Goal: Task Accomplishment & Management: Complete application form

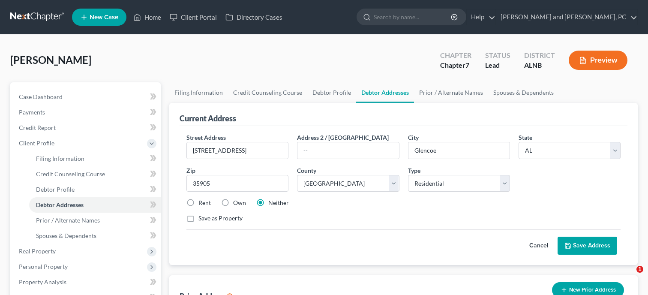
select select "0"
select select "27"
select select "0"
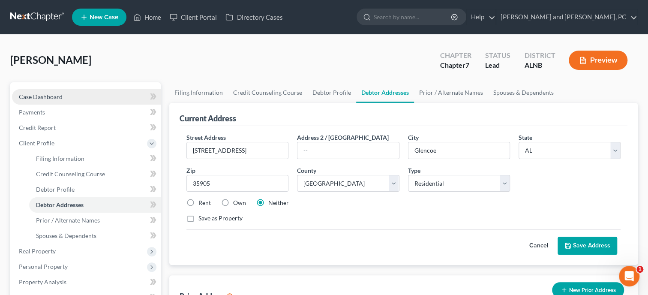
click at [36, 100] on link "Case Dashboard" at bounding box center [86, 96] width 149 height 15
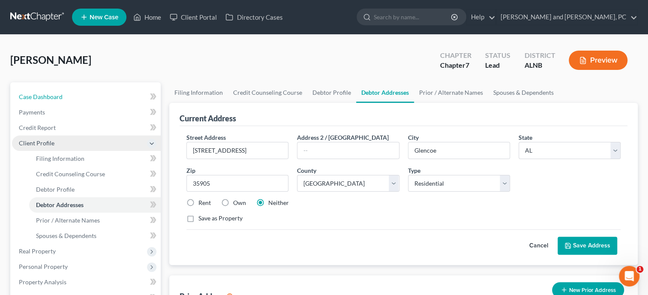
select select "6"
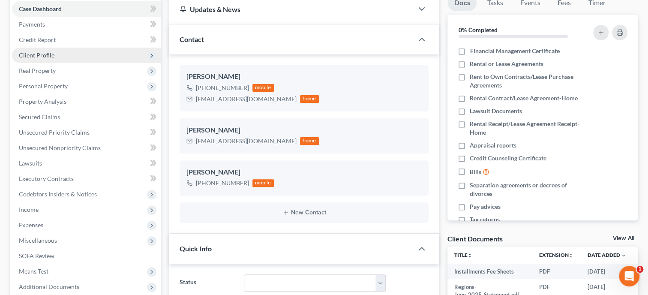
scroll to position [144, 0]
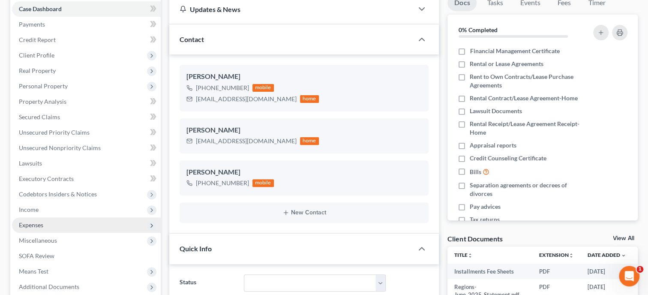
click at [37, 220] on span "Expenses" at bounding box center [86, 224] width 149 height 15
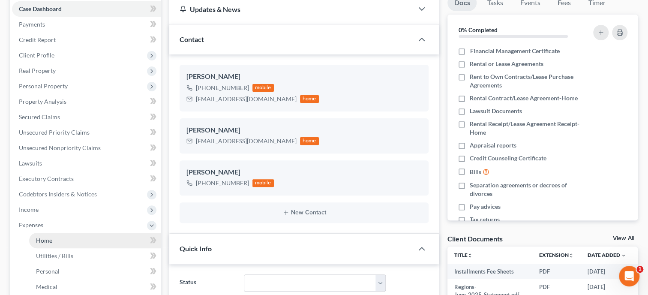
click at [39, 235] on link "Home" at bounding box center [95, 240] width 132 height 15
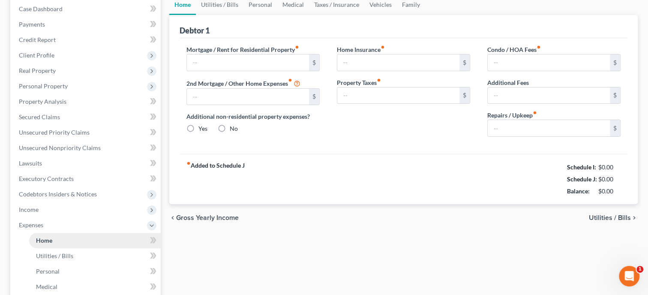
type input "0.00"
radio input "true"
type input "122.00"
type input "0.00"
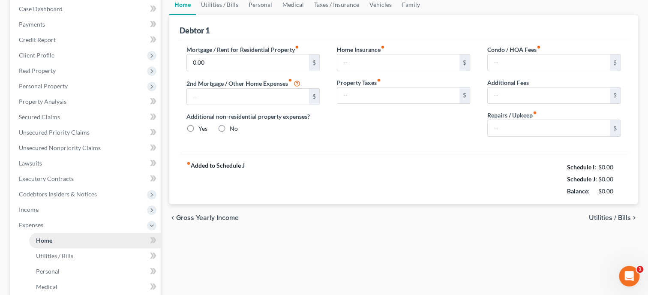
type input "0.00"
type input "220.00"
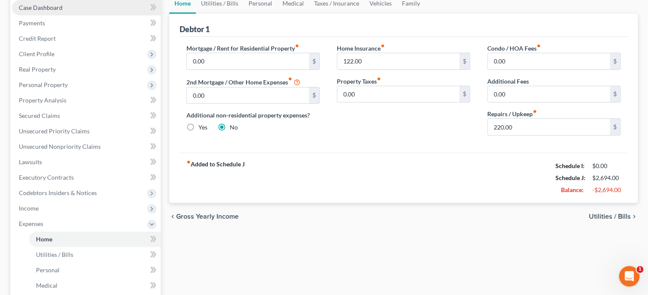
scroll to position [132, 0]
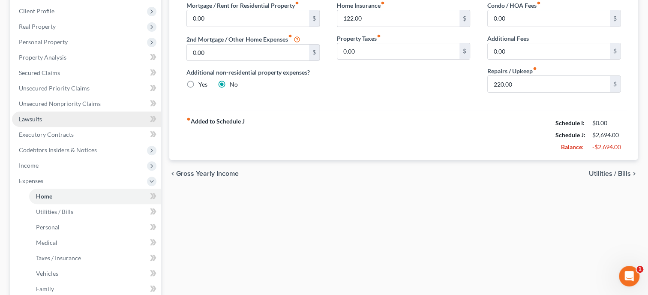
click at [52, 116] on link "Lawsuits" at bounding box center [86, 118] width 149 height 15
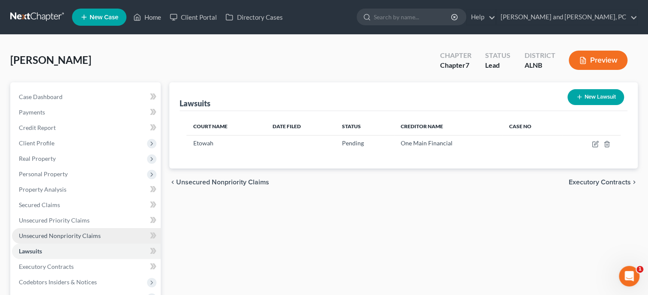
click at [48, 232] on span "Unsecured Nonpriority Claims" at bounding box center [60, 235] width 82 height 7
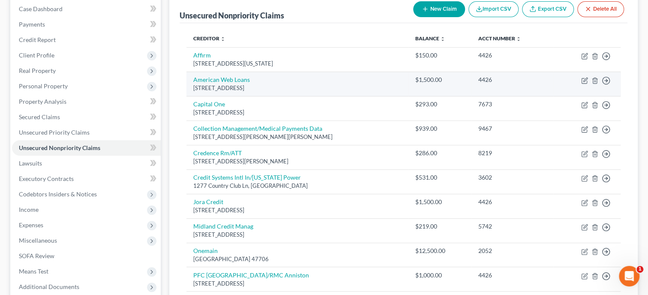
scroll to position [132, 0]
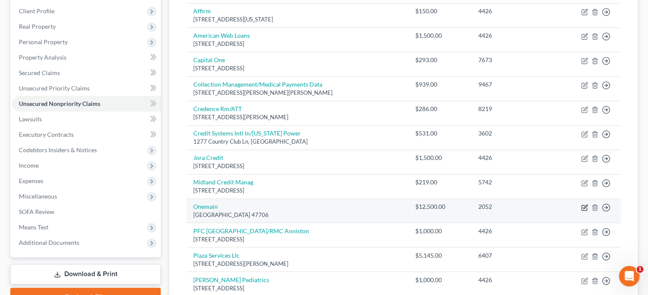
click at [585, 206] on icon "button" at bounding box center [585, 206] width 4 height 4
select select "15"
select select "0"
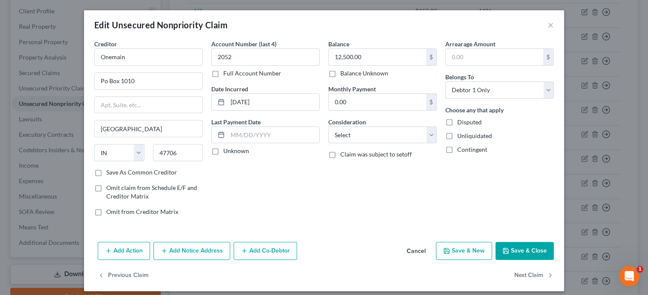
click at [177, 249] on button "Add Notice Address" at bounding box center [191, 251] width 77 height 18
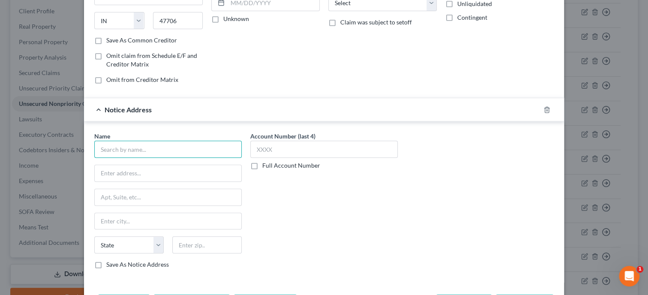
click at [169, 151] on input "text" at bounding box center [167, 149] width 147 height 17
type input "[PERSON_NAME]"
click at [168, 168] on input "text" at bounding box center [168, 173] width 147 height 16
click at [116, 173] on input "text" at bounding box center [168, 173] width 147 height 16
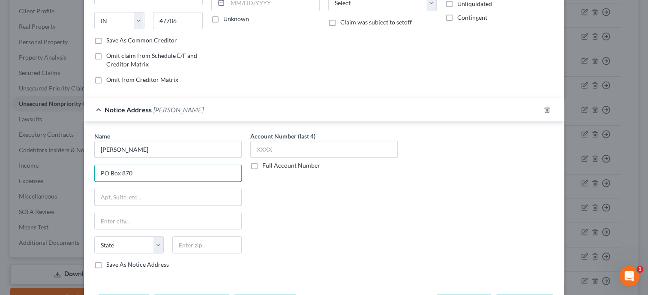
type input "PO Box 870"
click at [183, 242] on input "text" at bounding box center [206, 244] width 69 height 17
type input "36601"
type input "Mobile"
select select "0"
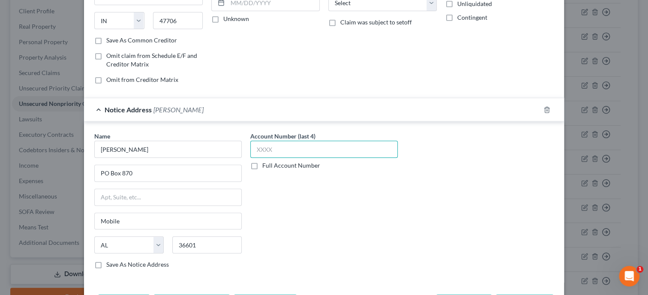
scroll to position [189, 0]
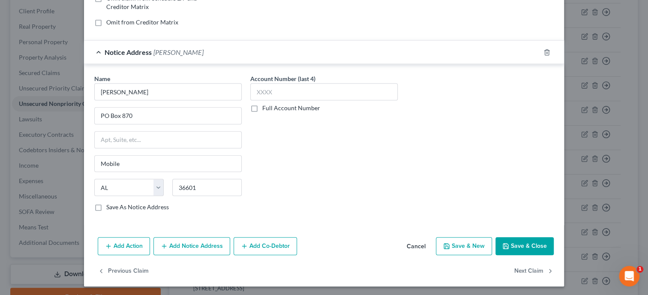
click at [521, 240] on button "Save & Close" at bounding box center [524, 246] width 58 height 18
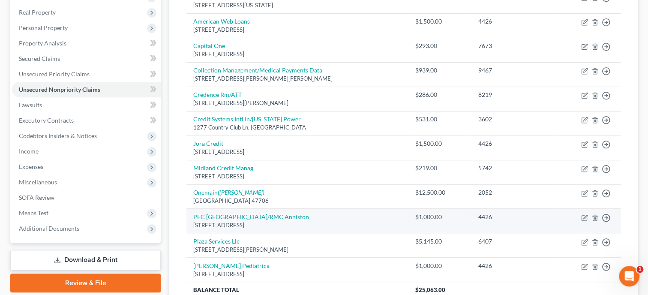
scroll to position [132, 0]
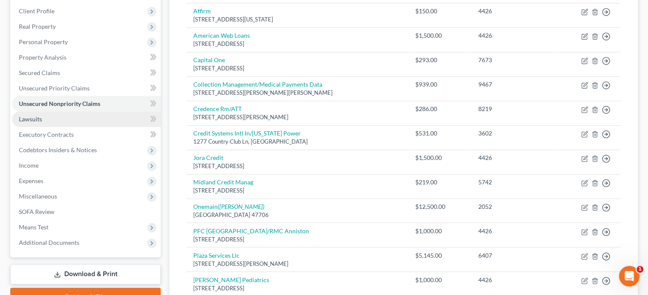
click at [45, 120] on link "Lawsuits" at bounding box center [86, 118] width 149 height 15
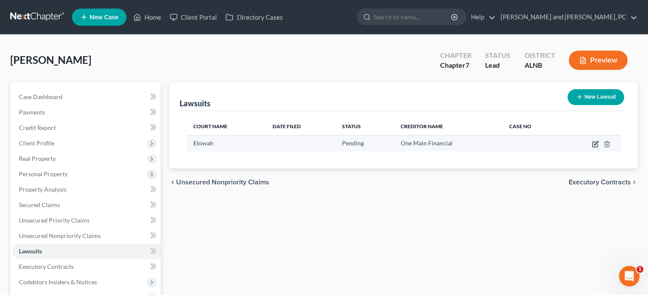
click at [592, 144] on icon "button" at bounding box center [595, 144] width 7 height 7
select select "0"
select select "1"
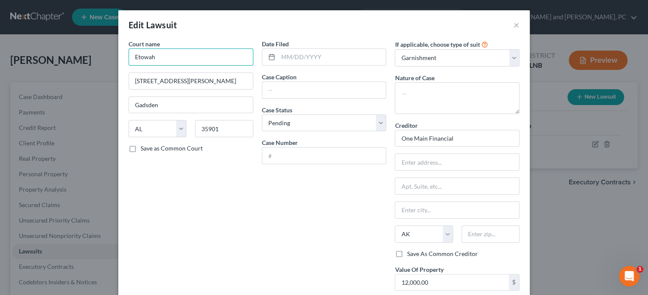
click at [224, 58] on input "Etowah" at bounding box center [191, 56] width 125 height 17
type input "E"
type input "S"
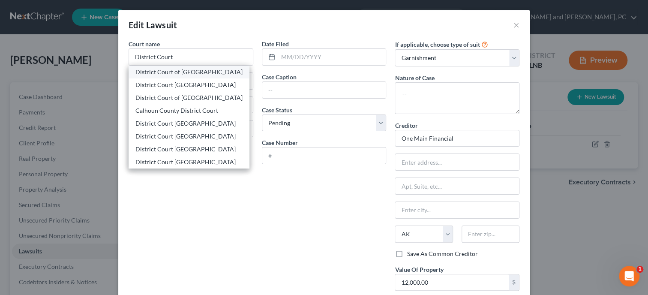
click at [214, 72] on div "District Court of [GEOGRAPHIC_DATA]" at bounding box center [188, 72] width 107 height 9
type input "District Court of [GEOGRAPHIC_DATA]"
type input "[STREET_ADDRESS][PERSON_NAME]"
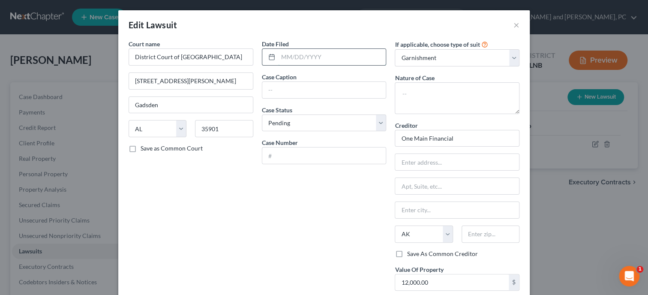
click at [284, 62] on input "text" at bounding box center [332, 57] width 108 height 16
type input "[DATE]"
click at [316, 93] on input "text" at bounding box center [324, 90] width 124 height 16
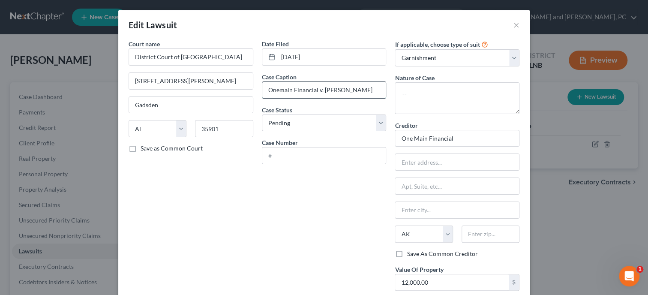
click at [344, 89] on input "Onemain Financial v. [PERSON_NAME]" at bounding box center [324, 90] width 124 height 16
type input "Onemain Financial v. [PERSON_NAME]"
click at [327, 157] on input "text" at bounding box center [324, 155] width 124 height 16
click at [330, 156] on input "text" at bounding box center [324, 155] width 124 height 16
type input "DV 2023 900038"
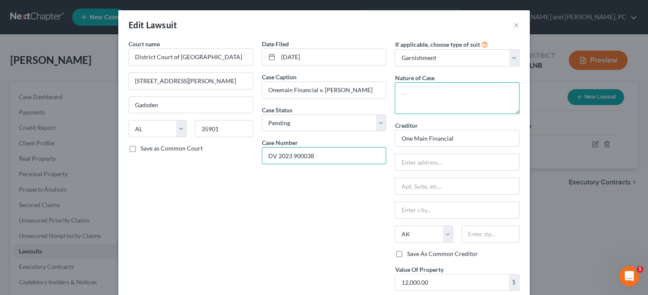
click at [405, 100] on textarea at bounding box center [457, 98] width 125 height 32
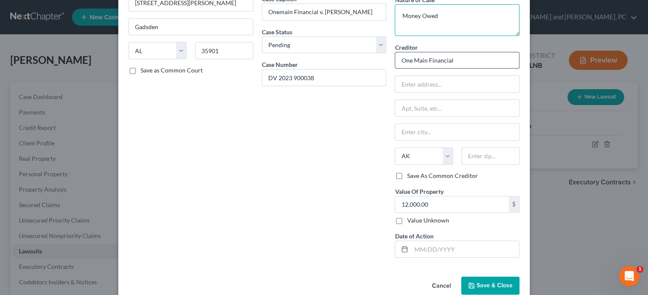
scroll to position [88, 0]
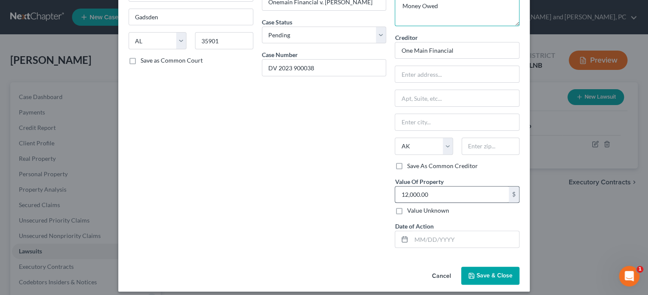
type textarea "Money Owed"
drag, startPoint x: 434, startPoint y: 189, endPoint x: 428, endPoint y: 192, distance: 6.9
click at [428, 192] on input "12,000.00" at bounding box center [452, 194] width 114 height 16
click at [407, 209] on label "Value Unknown" at bounding box center [428, 210] width 42 height 9
click at [410, 209] on input "Value Unknown" at bounding box center [413, 209] width 6 height 6
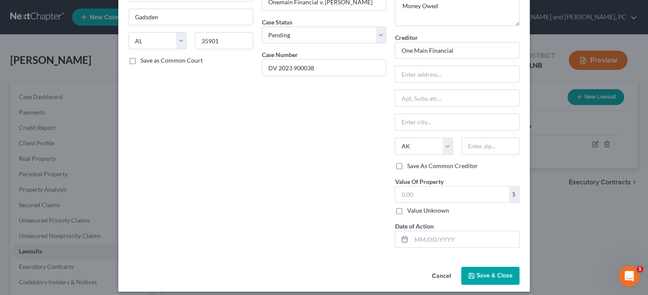
checkbox input "true"
type input "0.00"
click at [420, 239] on input "text" at bounding box center [465, 239] width 108 height 16
type input "[DATE]"
click at [327, 249] on div "Date Filed [DATE] Case Caption Onemain Financial v. [PERSON_NAME] Case Status *…" at bounding box center [324, 103] width 133 height 303
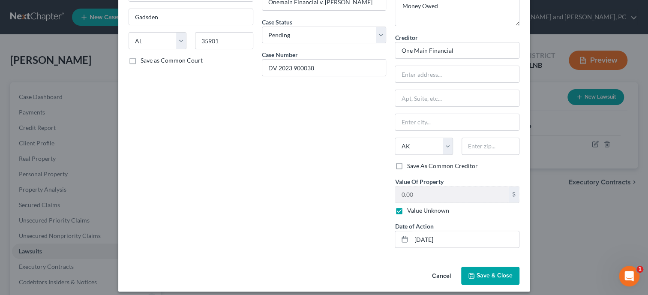
click at [492, 279] on button "Save & Close" at bounding box center [490, 276] width 58 height 18
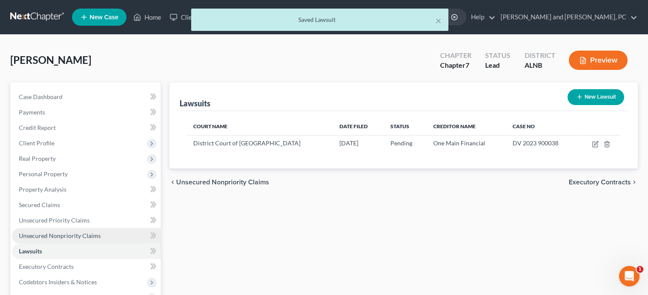
click at [49, 235] on span "Unsecured Nonpriority Claims" at bounding box center [60, 235] width 82 height 7
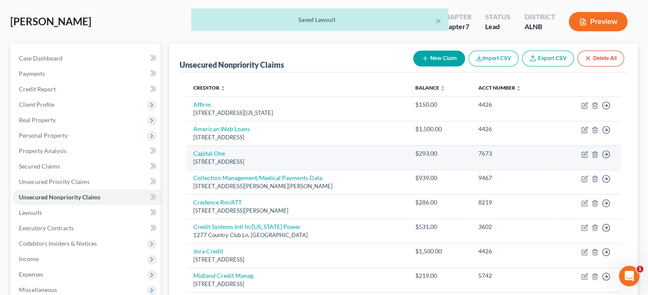
scroll to position [132, 0]
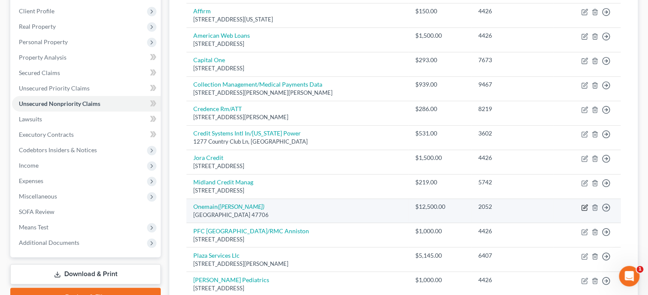
click at [584, 206] on icon "button" at bounding box center [585, 206] width 4 height 4
select select "15"
select select "0"
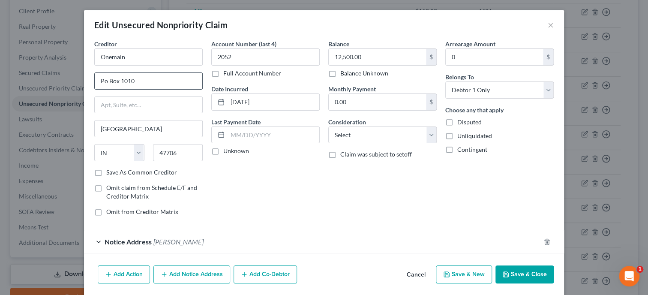
drag, startPoint x: 168, startPoint y: 86, endPoint x: 89, endPoint y: 94, distance: 79.2
click at [95, 89] on input "Po Box 1010" at bounding box center [149, 81] width 108 height 16
click at [544, 275] on button "Save & Close" at bounding box center [524, 274] width 58 height 18
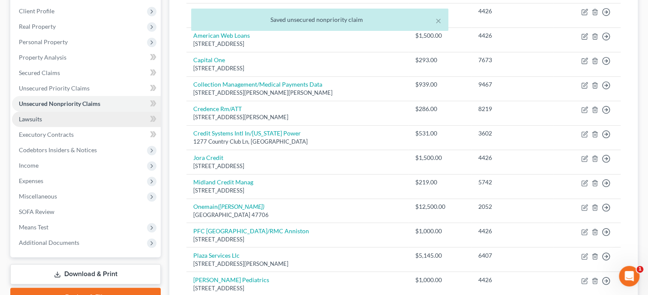
click at [32, 119] on span "Lawsuits" at bounding box center [30, 118] width 23 height 7
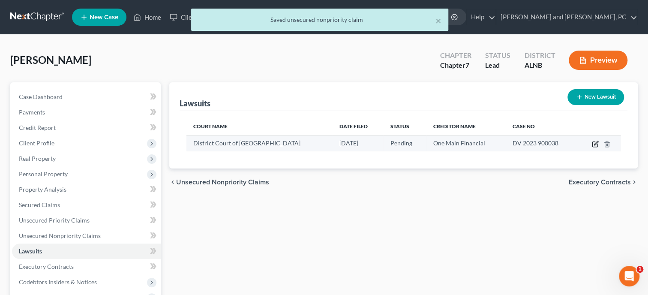
click at [597, 146] on icon "button" at bounding box center [594, 144] width 5 height 5
select select "0"
select select "1"
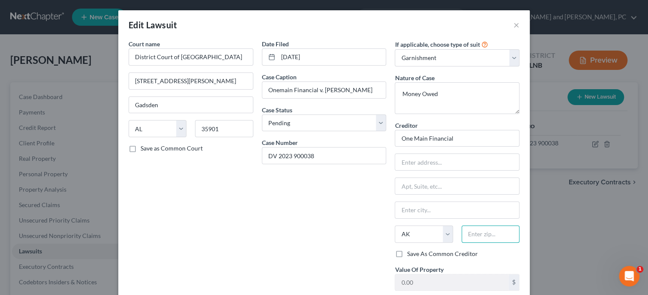
click at [489, 234] on input "text" at bounding box center [491, 233] width 58 height 17
type input "47706"
click at [433, 167] on input "text" at bounding box center [457, 162] width 124 height 16
type input "[GEOGRAPHIC_DATA]"
select select "15"
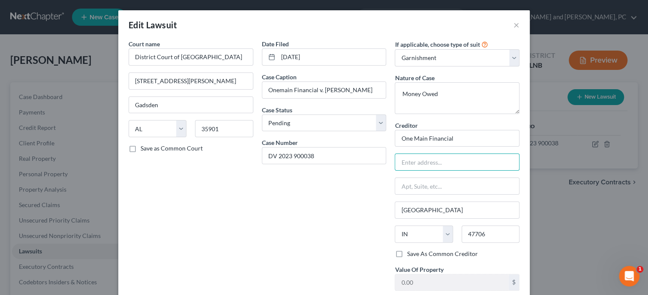
paste input "Po Box 1010"
type input "Po Box 1010"
click at [415, 138] on input "One Main Financial" at bounding box center [457, 138] width 125 height 17
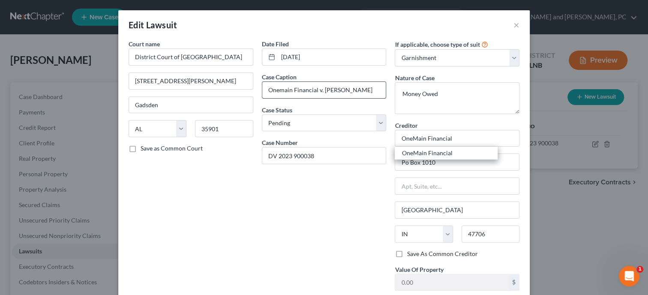
click at [316, 90] on input "Onemain Financial v. [PERSON_NAME]" at bounding box center [324, 90] width 124 height 16
type input "OneMain Financial"
type input "Onemain Financial Group v. [PERSON_NAME]"
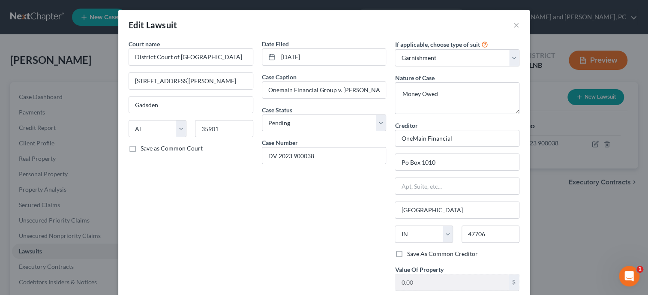
click at [459, 129] on div "Creditor * OneMain Financial" at bounding box center [457, 134] width 125 height 26
click at [460, 137] on input "OneMain Financial" at bounding box center [457, 138] width 125 height 17
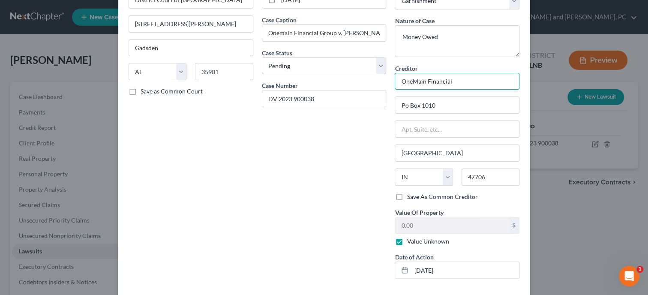
scroll to position [93, 0]
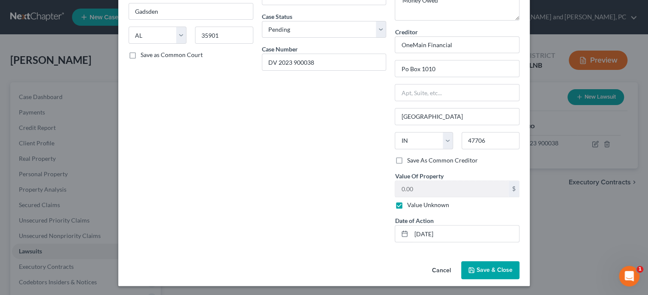
click at [475, 264] on button "Save & Close" at bounding box center [490, 270] width 58 height 18
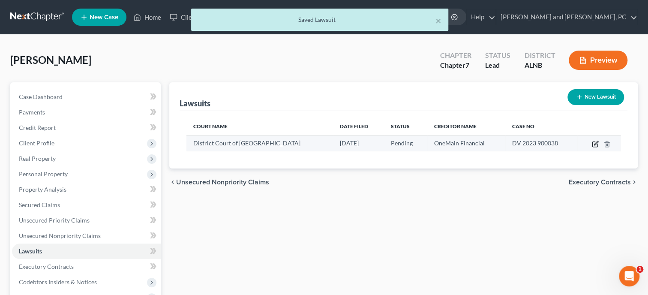
click at [594, 142] on icon "button" at bounding box center [594, 144] width 5 height 5
select select "0"
select select "1"
select select "15"
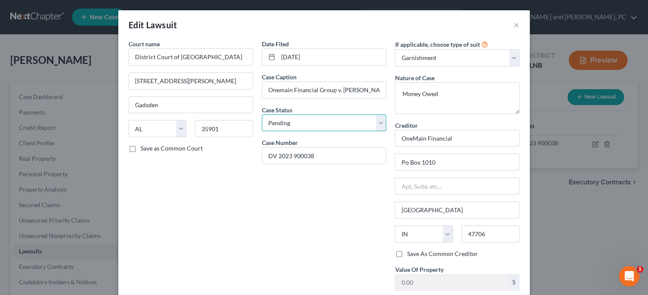
select select "2"
click option "Concluded" at bounding box center [0, 0] width 0 height 0
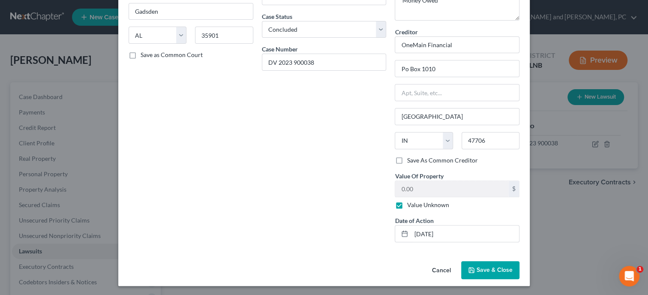
click at [495, 268] on span "Save & Close" at bounding box center [495, 269] width 36 height 7
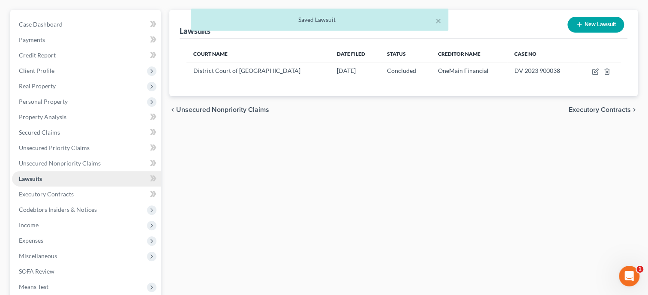
scroll to position [88, 0]
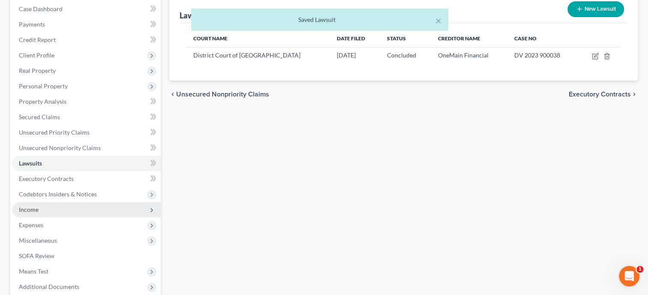
click at [48, 212] on span "Income" at bounding box center [86, 209] width 149 height 15
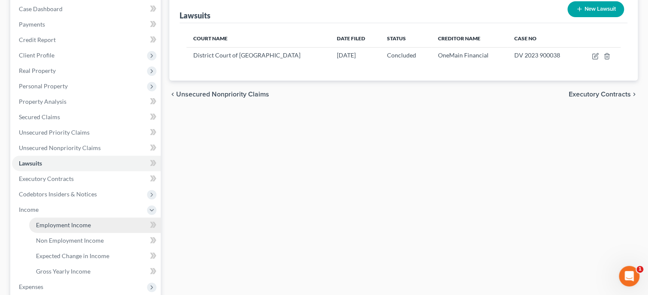
click at [49, 224] on span "Employment Income" at bounding box center [63, 224] width 55 height 7
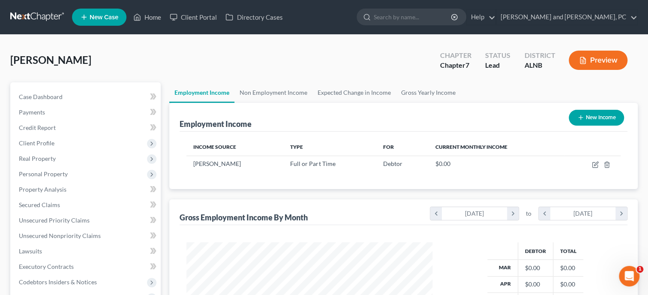
scroll to position [153, 263]
click at [599, 165] on td at bounding box center [592, 164] width 56 height 16
click at [595, 165] on icon "button" at bounding box center [596, 164] width 4 height 4
select select "0"
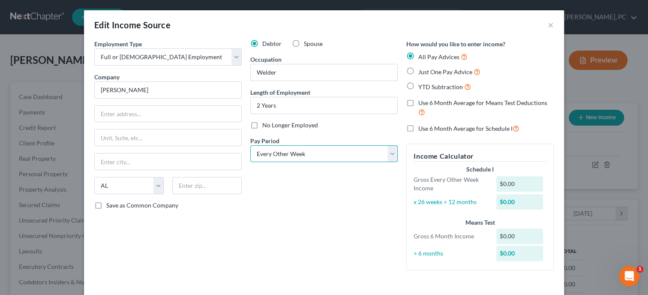
select select "3"
click option "Weekly" at bounding box center [0, 0] width 0 height 0
click at [418, 72] on label "Just One Pay Advice" at bounding box center [449, 72] width 62 height 10
click at [422, 72] on input "Just One Pay Advice" at bounding box center [425, 70] width 6 height 6
radio input "true"
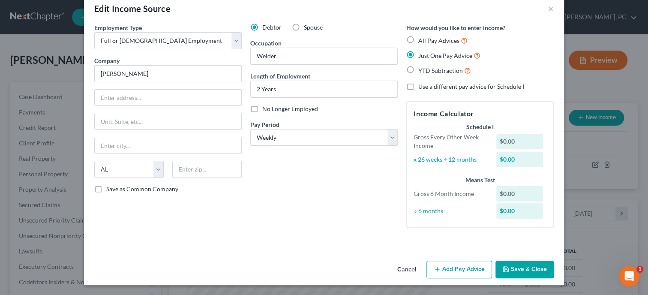
scroll to position [17, 0]
click at [439, 269] on line "button" at bounding box center [437, 269] width 4 height 0
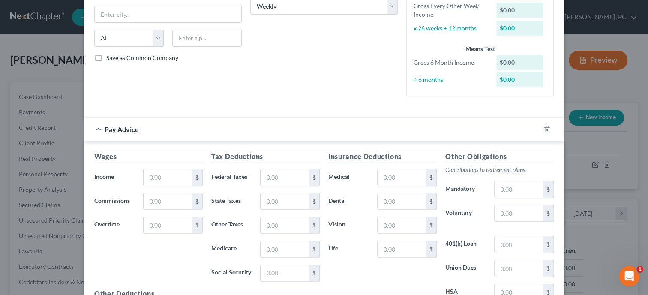
scroll to position [149, 0]
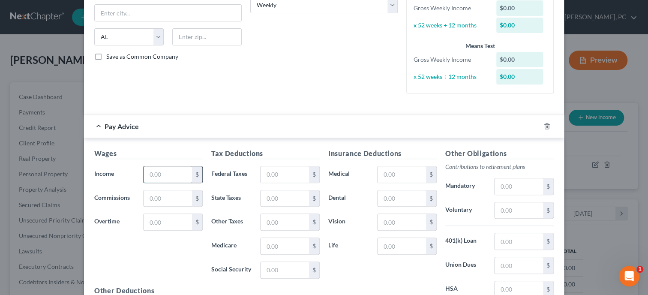
click at [174, 173] on input "text" at bounding box center [168, 174] width 48 height 16
type input "1,318.59"
click at [275, 169] on input "text" at bounding box center [285, 174] width 48 height 16
type input "77.71"
click at [279, 203] on input "text" at bounding box center [285, 198] width 48 height 16
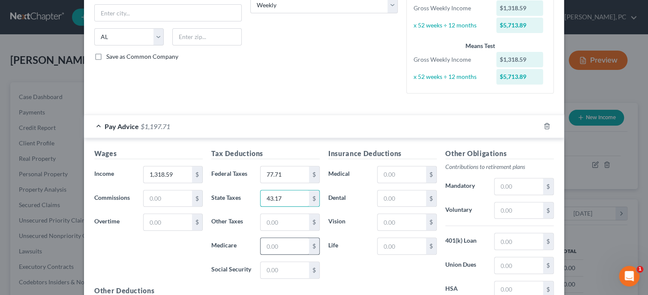
type input "43.17"
click at [285, 241] on input "text" at bounding box center [285, 246] width 48 height 16
type input "17.77"
click at [283, 267] on input "text" at bounding box center [285, 270] width 48 height 16
type input "76.00"
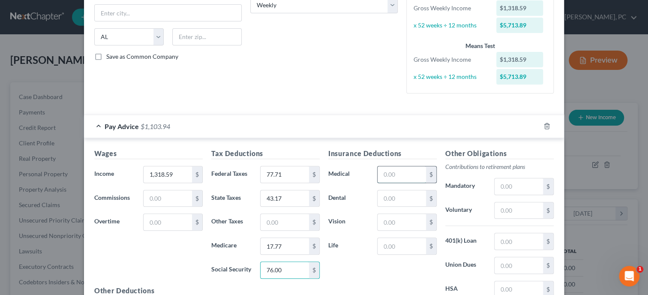
click at [388, 175] on input "text" at bounding box center [402, 174] width 48 height 16
type input "71.31"
click at [391, 190] on input "text" at bounding box center [402, 198] width 48 height 16
type input "16.39"
click at [396, 221] on input "text" at bounding box center [402, 222] width 48 height 16
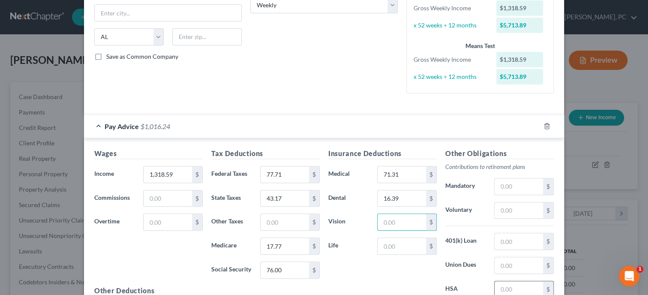
click at [520, 291] on input "text" at bounding box center [519, 289] width 48 height 16
type input "5.87"
click at [388, 270] on div "Insurance Deductions Medical 71.31 $ Dental 16.39 $ Vision $ Life $" at bounding box center [382, 238] width 117 height 180
click at [395, 249] on input "text" at bounding box center [402, 246] width 48 height 16
type input "2.94"
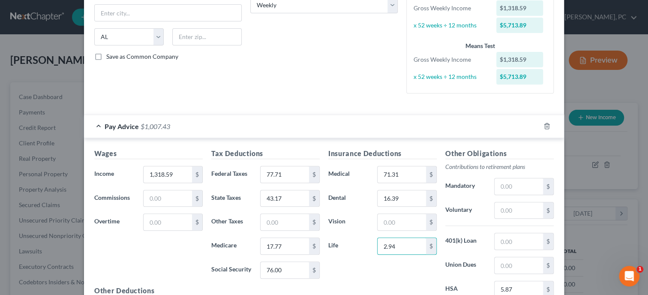
click at [404, 271] on div "Insurance Deductions Medical 71.31 $ Dental 16.39 $ Vision $ Life 2.94 $" at bounding box center [382, 238] width 117 height 180
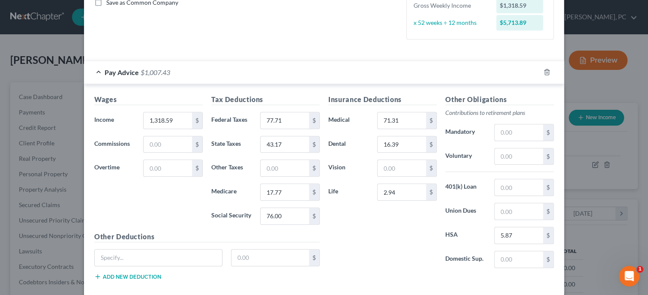
scroll to position [247, 0]
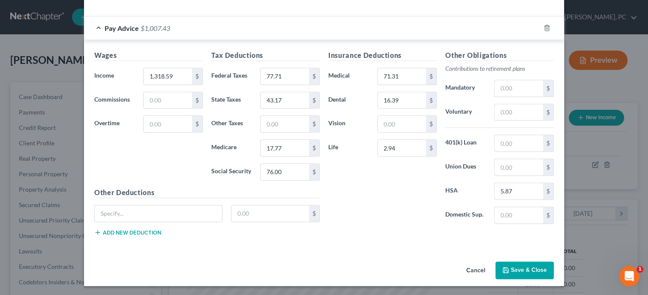
click at [519, 266] on button "Save & Close" at bounding box center [524, 270] width 58 height 18
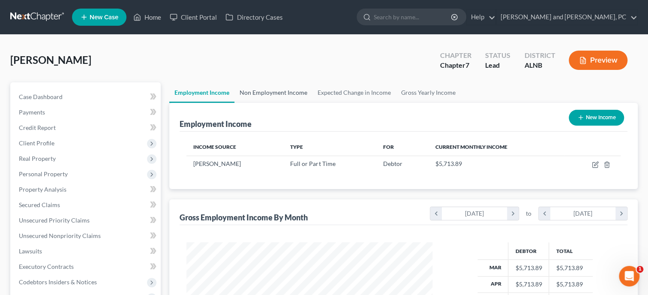
click at [263, 91] on link "Non Employment Income" at bounding box center [273, 92] width 78 height 21
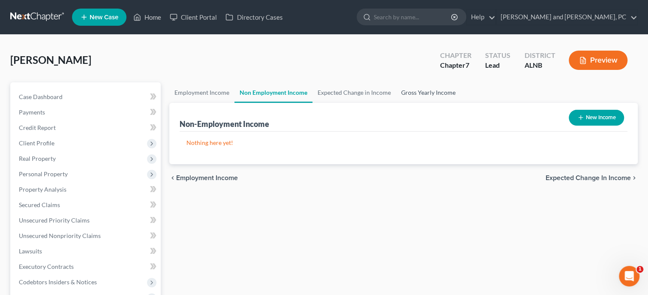
click at [407, 93] on link "Gross Yearly Income" at bounding box center [428, 92] width 65 height 21
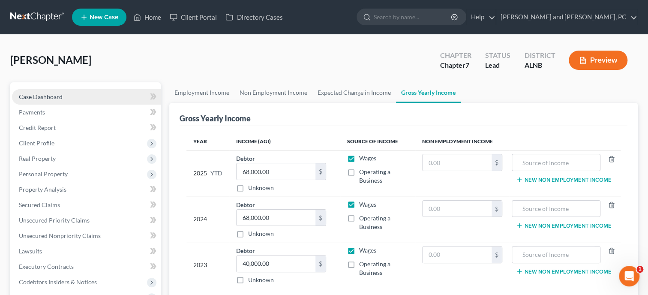
click at [77, 93] on link "Case Dashboard" at bounding box center [86, 96] width 149 height 15
select select "10"
select select "6"
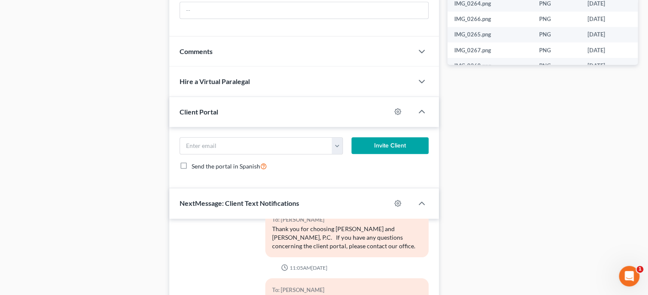
scroll to position [596, 0]
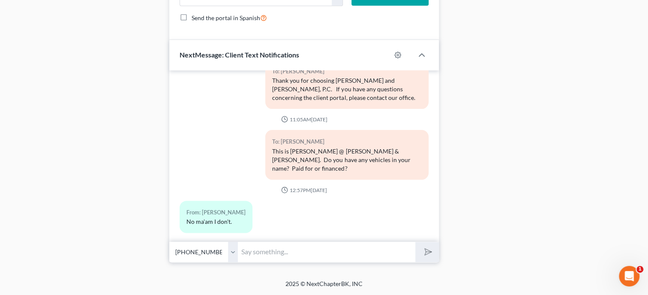
click at [291, 256] on input "text" at bounding box center [326, 251] width 177 height 21
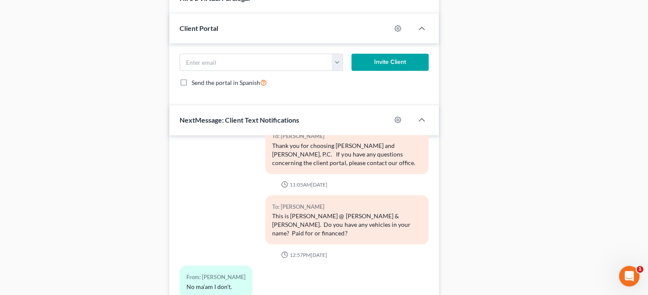
scroll to position [628, 0]
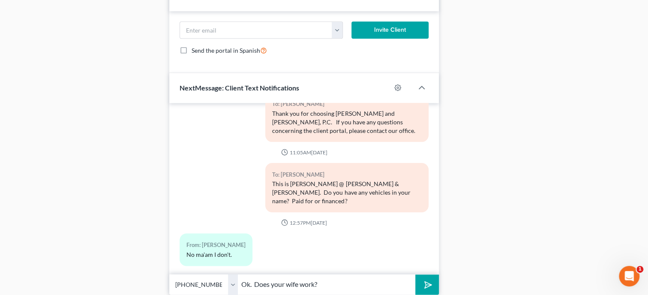
type input "Ok. Does your wife work?"
click at [415, 274] on button "submit" at bounding box center [427, 284] width 24 height 20
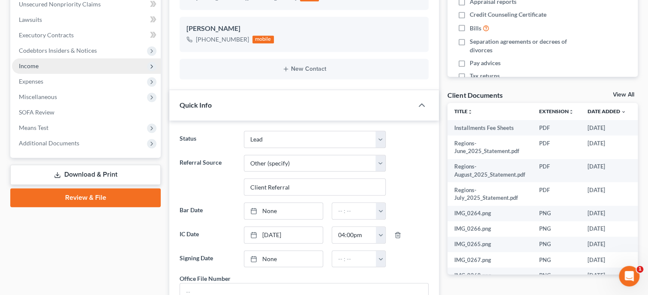
scroll to position [198, 0]
click at [41, 60] on span "Income" at bounding box center [86, 65] width 149 height 15
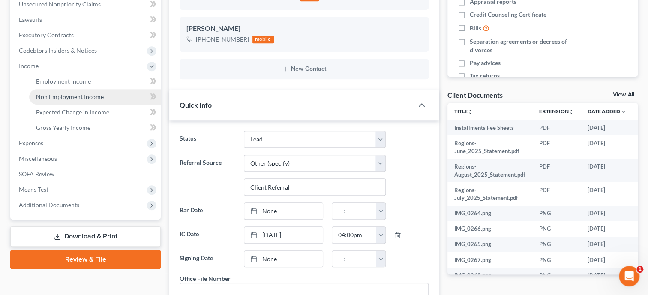
click at [55, 94] on span "Non Employment Income" at bounding box center [70, 96] width 68 height 7
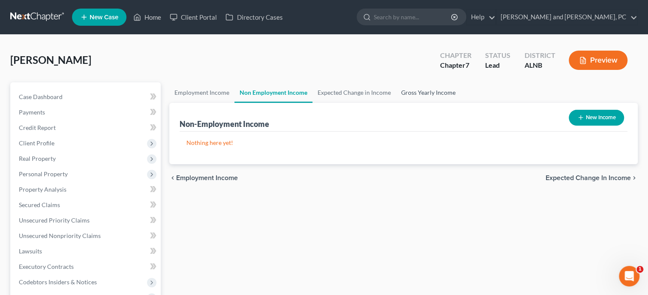
click at [417, 92] on link "Gross Yearly Income" at bounding box center [428, 92] width 65 height 21
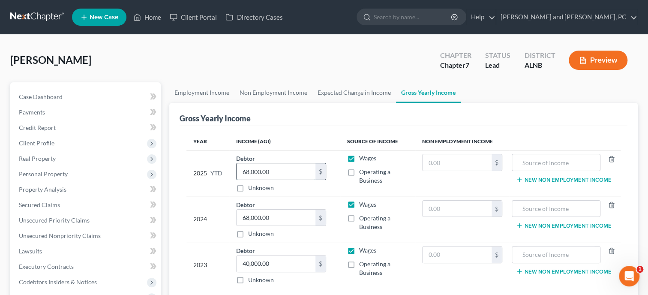
click at [303, 169] on input "68,000.00" at bounding box center [276, 171] width 79 height 16
type input "47,469.39"
click at [269, 217] on input "68,000.00" at bounding box center [276, 218] width 79 height 16
type input "57,388.00"
click at [279, 263] on input "40,000.00" at bounding box center [276, 263] width 79 height 16
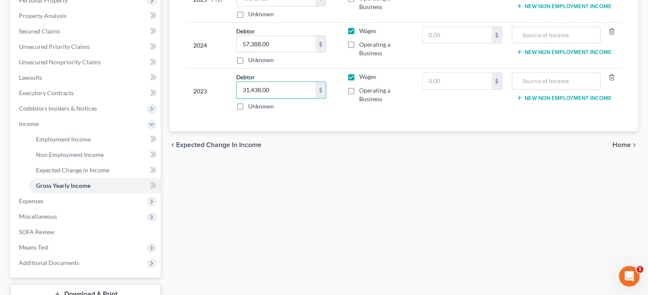
scroll to position [176, 0]
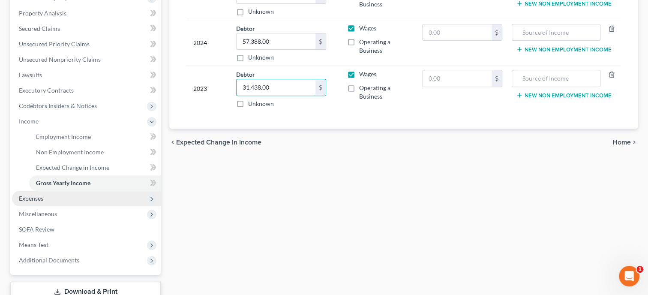
type input "31,438.00"
click at [26, 195] on span "Expenses" at bounding box center [31, 198] width 24 height 7
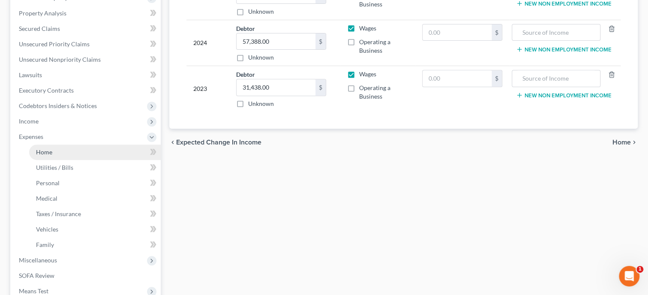
click at [39, 155] on span "Home" at bounding box center [44, 151] width 16 height 7
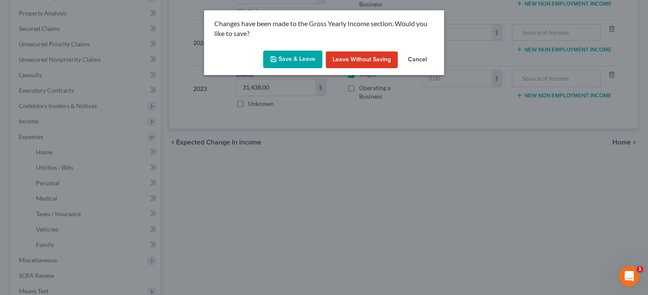
click at [280, 60] on button "Save & Leave" at bounding box center [292, 60] width 59 height 18
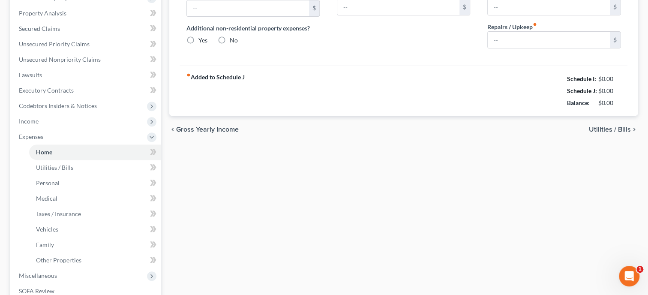
type input "0.00"
radio input "true"
type input "122.00"
type input "0.00"
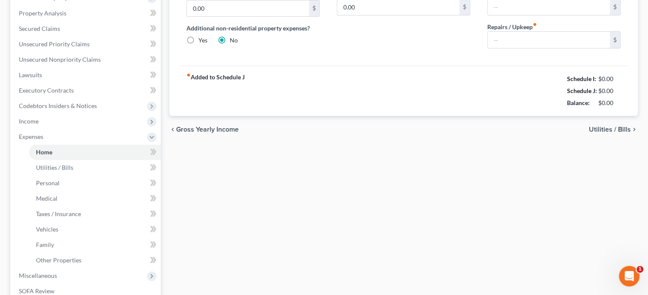
type input "0.00"
type input "220.00"
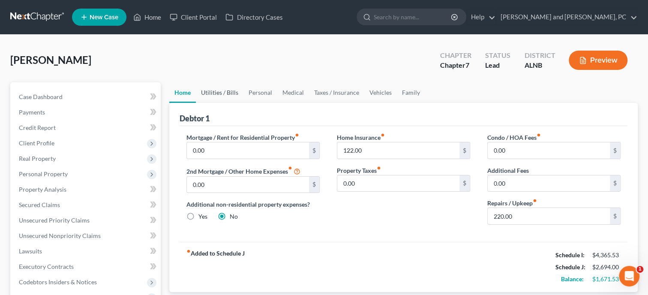
click at [230, 93] on link "Utilities / Bills" at bounding box center [220, 92] width 48 height 21
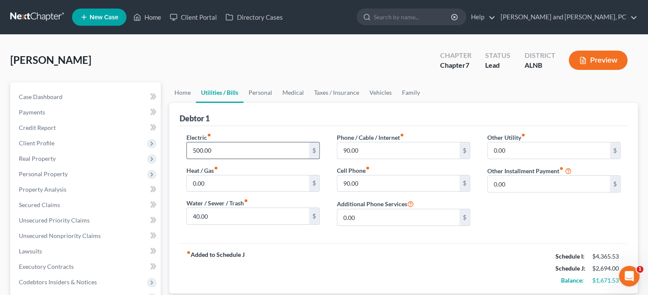
click at [231, 149] on input "500.00" at bounding box center [248, 150] width 122 height 16
type input "350.00"
click at [237, 213] on input "40.00" at bounding box center [248, 216] width 122 height 16
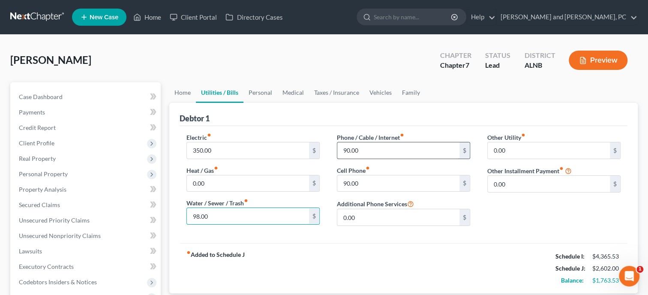
type input "98.00"
click at [418, 143] on input "90.00" at bounding box center [398, 150] width 122 height 16
type input "100.00"
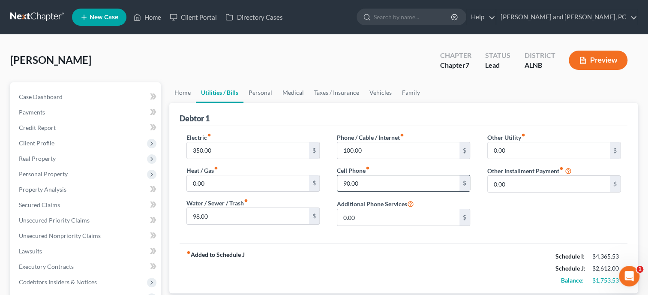
click at [425, 177] on input "90.00" at bounding box center [398, 183] width 122 height 16
type input "125.00"
click at [504, 150] on input "0.00" at bounding box center [549, 150] width 122 height 16
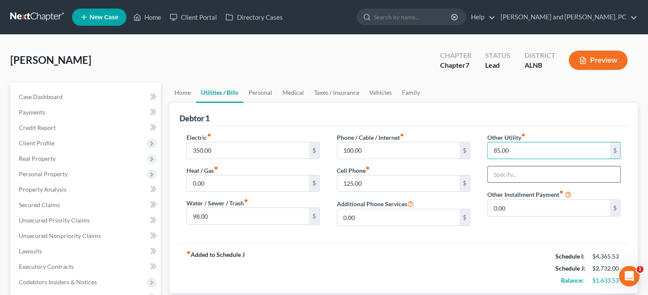
type input "85.00"
click at [505, 168] on input "text" at bounding box center [554, 174] width 132 height 16
type input "Housekeeping Supplies"
click at [266, 93] on link "Personal" at bounding box center [260, 92] width 34 height 21
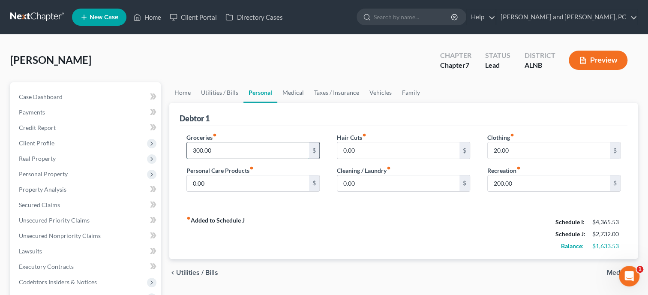
click at [252, 144] on input "300.00" at bounding box center [248, 150] width 122 height 16
type input "1,250.00"
click at [257, 176] on input "0.00" at bounding box center [248, 183] width 122 height 16
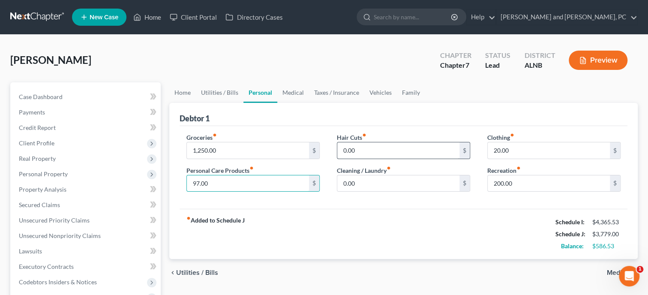
type input "97.00"
click at [361, 149] on input "0.00" at bounding box center [398, 150] width 122 height 16
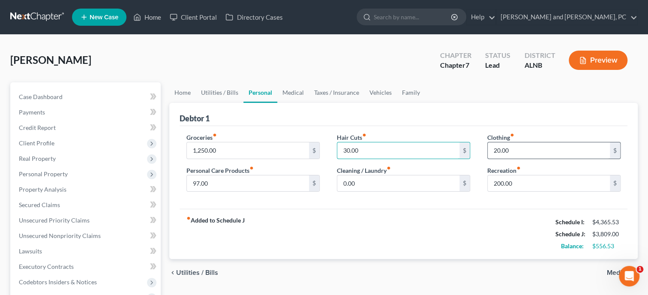
type input "30.00"
click at [509, 149] on input "20.00" at bounding box center [549, 150] width 122 height 16
type input "300.00"
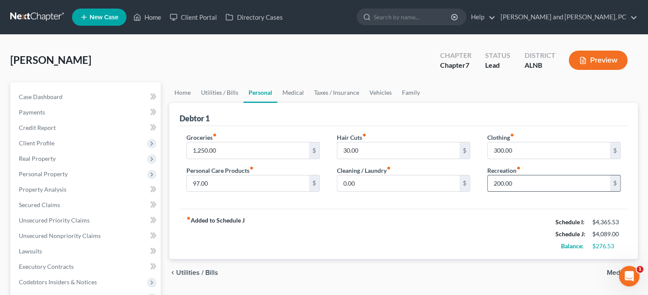
click at [526, 175] on div "200.00 $" at bounding box center [553, 183] width 133 height 17
click at [526, 180] on input "200.00" at bounding box center [549, 183] width 122 height 16
type input "150.00"
drag, startPoint x: 413, startPoint y: 249, endPoint x: 299, endPoint y: 96, distance: 190.6
click at [415, 248] on div "fiber_manual_record Added to Schedule J Schedule I: $4,365.53 Schedule J: $4,03…" at bounding box center [404, 234] width 448 height 50
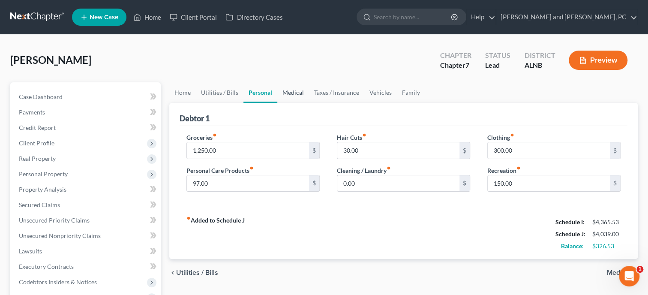
click at [297, 95] on link "Medical" at bounding box center [293, 92] width 32 height 21
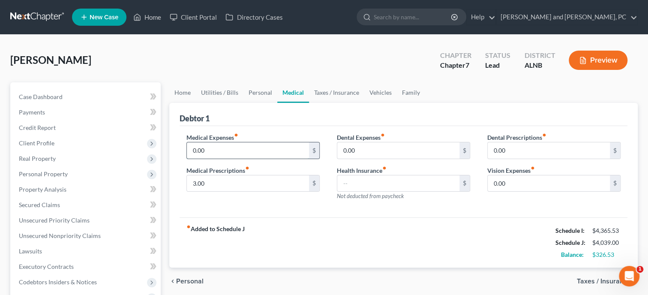
click at [282, 150] on input "0.00" at bounding box center [248, 150] width 122 height 16
type input "75.00"
click at [342, 97] on link "Taxes / Insurance" at bounding box center [336, 92] width 55 height 21
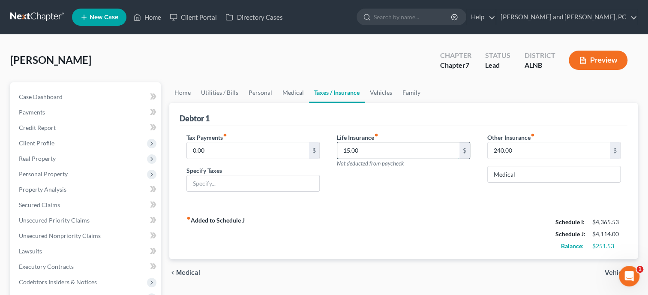
click at [377, 148] on input "15.00" at bounding box center [398, 150] width 122 height 16
click at [516, 148] on input "240.00" at bounding box center [549, 150] width 122 height 16
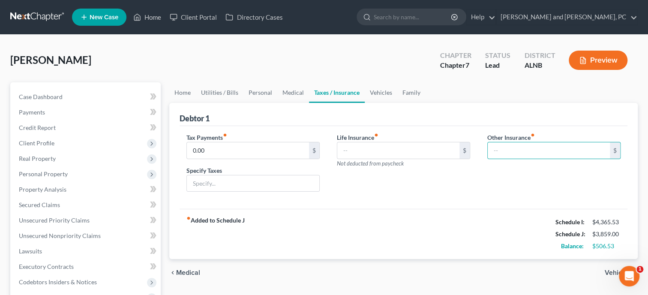
drag, startPoint x: 503, startPoint y: 198, endPoint x: 352, endPoint y: 91, distance: 184.7
click at [502, 198] on div "Tax Payments fiber_manual_record 0.00 $ Specify Taxes Life Insurance fiber_manu…" at bounding box center [404, 167] width 448 height 83
click at [370, 90] on link "Vehicles" at bounding box center [381, 92] width 33 height 21
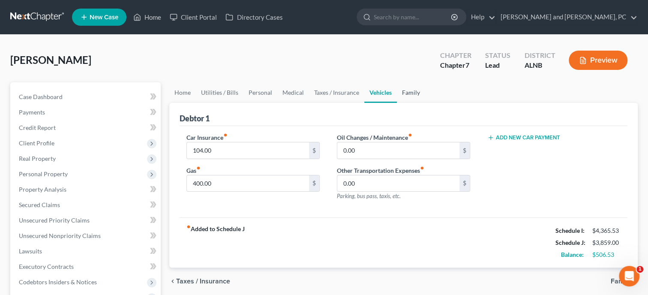
click at [407, 91] on link "Family" at bounding box center [411, 92] width 28 height 21
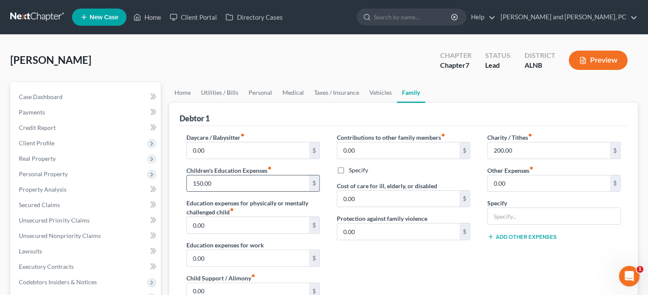
click at [243, 185] on input "150.00" at bounding box center [248, 183] width 122 height 16
type input "568.74"
click at [362, 266] on div "Contributions to other family members fiber_manual_record 0.00 $ Specify Cost o…" at bounding box center [403, 224] width 150 height 182
click at [184, 91] on link "Home" at bounding box center [182, 92] width 27 height 21
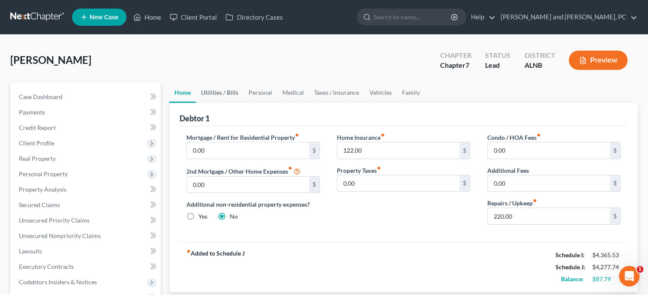
click at [211, 89] on link "Utilities / Bills" at bounding box center [220, 92] width 48 height 21
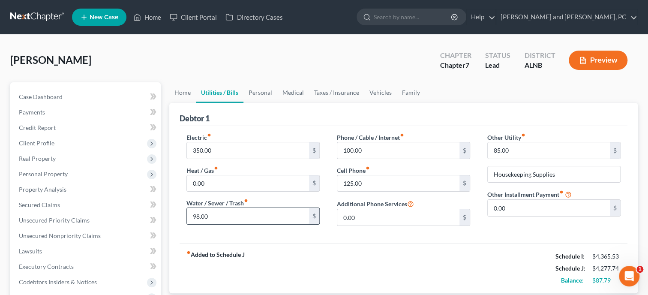
click at [232, 210] on input "98.00" at bounding box center [248, 216] width 122 height 16
type input "110.00"
click at [254, 257] on div "fiber_manual_record Added to Schedule J Schedule I: $4,365.53 Schedule J: $4,28…" at bounding box center [404, 268] width 448 height 50
click at [261, 91] on link "Personal" at bounding box center [260, 92] width 34 height 21
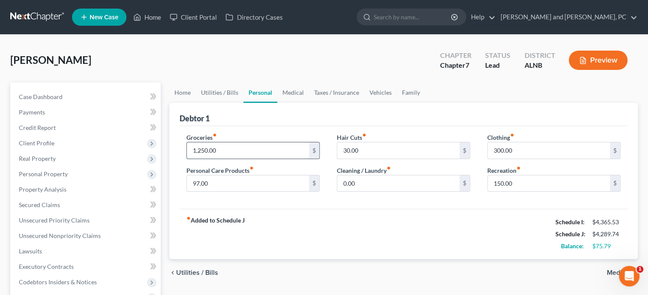
click at [256, 150] on input "1,250.00" at bounding box center [248, 150] width 122 height 16
type input "1,275.00"
click at [315, 225] on div "fiber_manual_record Added to Schedule J Schedule I: $4,365.53 Schedule J: $4,31…" at bounding box center [404, 234] width 448 height 50
click at [282, 92] on link "Medical" at bounding box center [293, 92] width 32 height 21
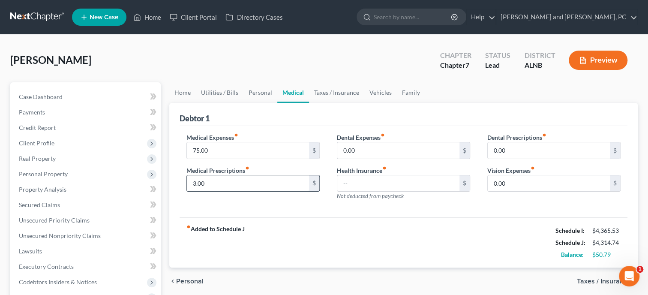
click at [246, 180] on input "3.00" at bounding box center [248, 183] width 122 height 16
type input "25.00"
click at [280, 239] on div "fiber_manual_record Added to Schedule J Schedule I: $4,365.53 Schedule J: $4,33…" at bounding box center [404, 242] width 448 height 50
click at [383, 94] on link "Vehicles" at bounding box center [380, 92] width 33 height 21
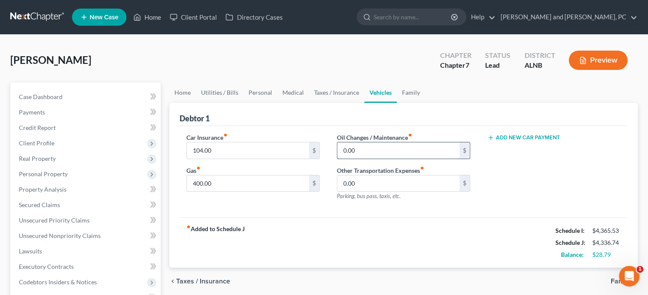
click at [371, 146] on input "0.00" at bounding box center [398, 150] width 122 height 16
type input "25.00"
click at [387, 228] on div "fiber_manual_record Added to Schedule J Schedule I: $4,365.53 Schedule J: $4,36…" at bounding box center [404, 242] width 448 height 50
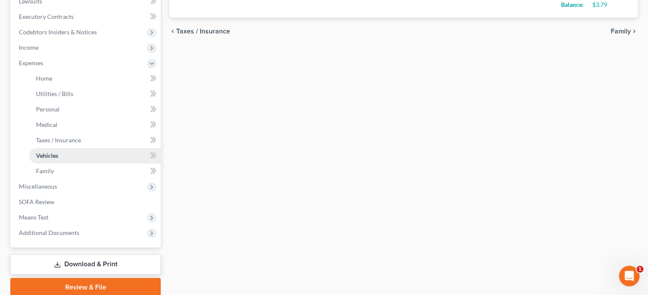
scroll to position [264, 0]
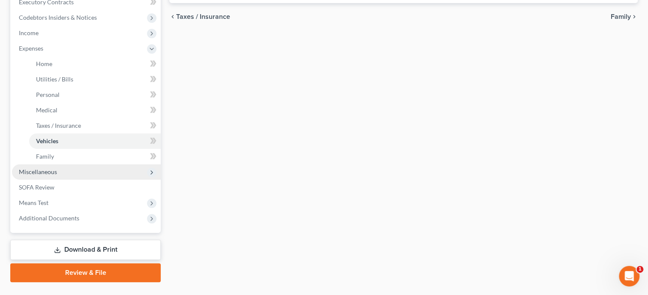
click at [79, 174] on span "Miscellaneous" at bounding box center [86, 171] width 149 height 15
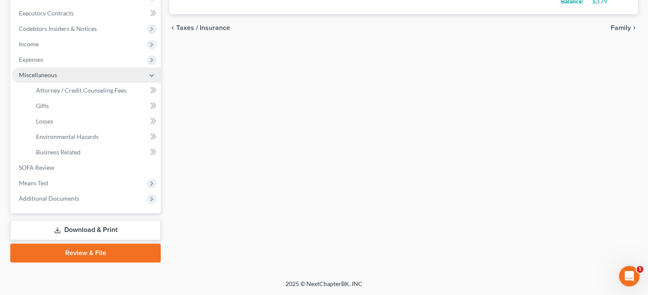
scroll to position [252, 0]
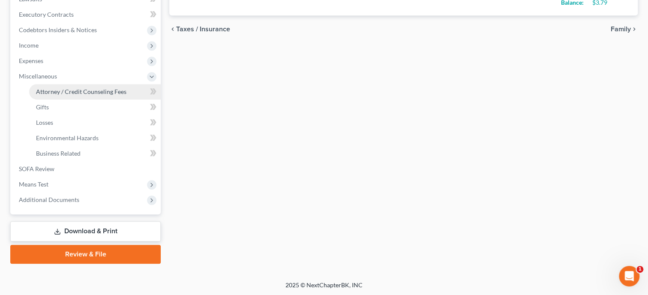
click at [63, 89] on span "Attorney / Credit Counseling Fees" at bounding box center [81, 91] width 90 height 7
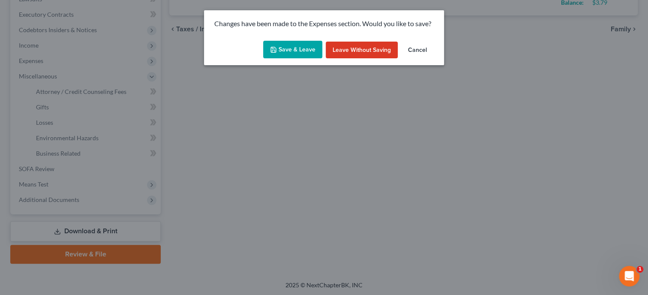
click at [290, 48] on button "Save & Leave" at bounding box center [292, 50] width 59 height 18
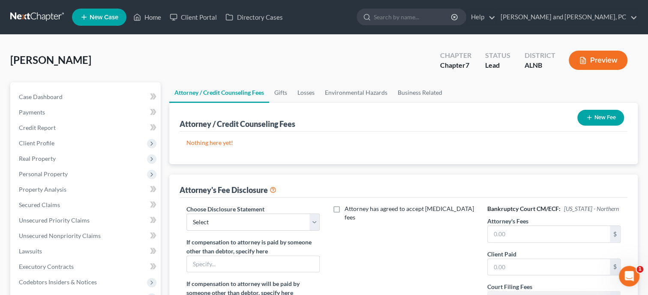
click at [586, 119] on icon "button" at bounding box center [589, 117] width 7 height 7
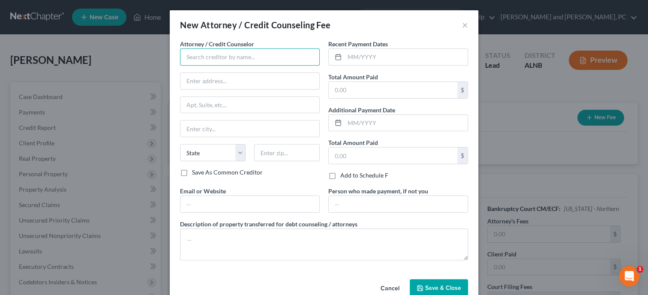
click at [288, 63] on input "text" at bounding box center [250, 56] width 140 height 17
type input "CFEFA"
type input "P.O. Box 11527"
type input "[GEOGRAPHIC_DATA]"
select select "0"
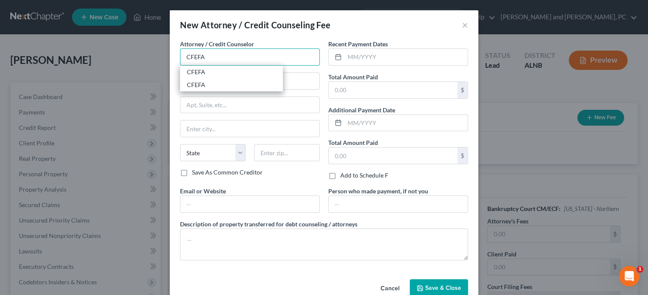
type input "35202"
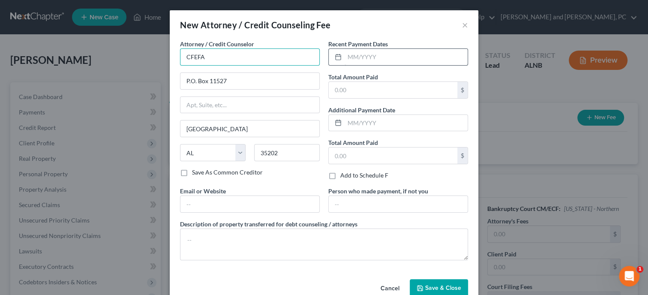
type input "CFEFA"
click at [370, 58] on input "text" at bounding box center [406, 57] width 123 height 16
type input "9/2025"
click at [381, 87] on input "text" at bounding box center [393, 90] width 129 height 16
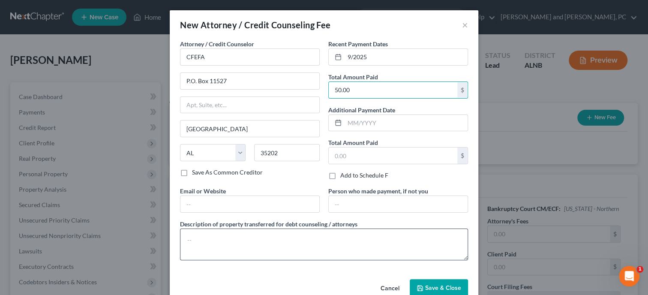
type input "50.00"
click at [320, 233] on textarea at bounding box center [324, 244] width 288 height 32
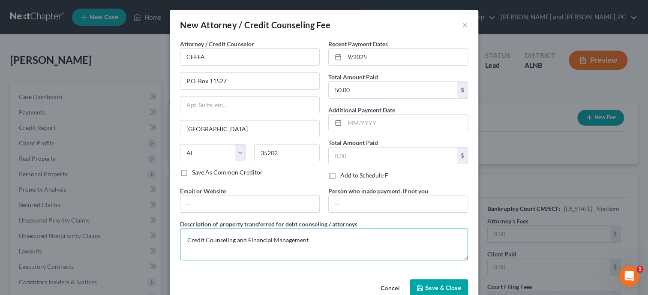
type textarea "Credit Counseling and Financial Management"
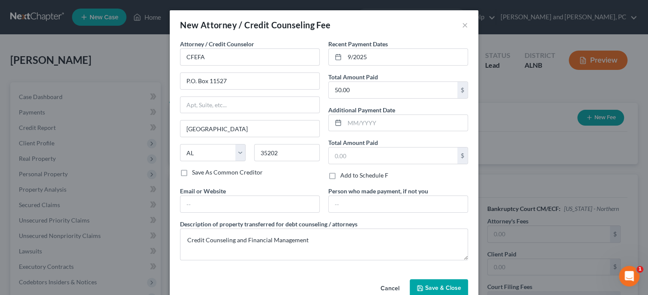
click at [430, 281] on button "Save & Close" at bounding box center [439, 288] width 58 height 18
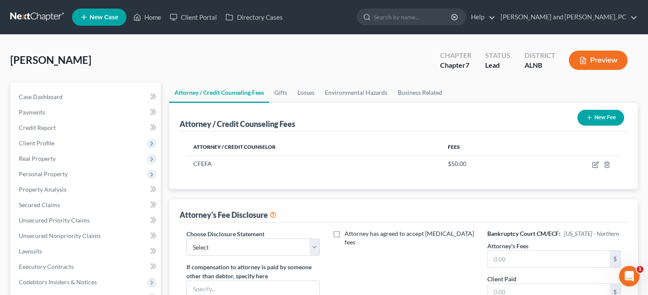
click at [617, 117] on button "New Fee" at bounding box center [600, 118] width 47 height 16
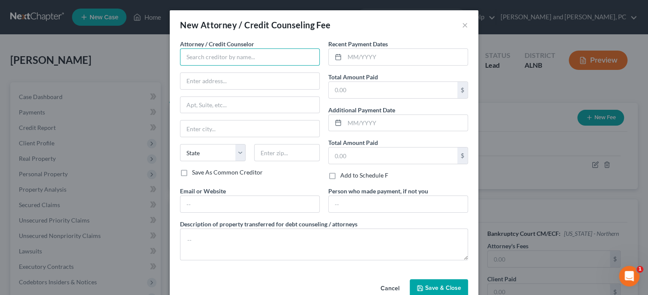
click at [292, 60] on input "text" at bounding box center [250, 56] width 140 height 17
type input "Xactus"
type input "[STREET_ADDRESS][PERSON_NAME]"
type input "Ste 100"
type input "Broomall"
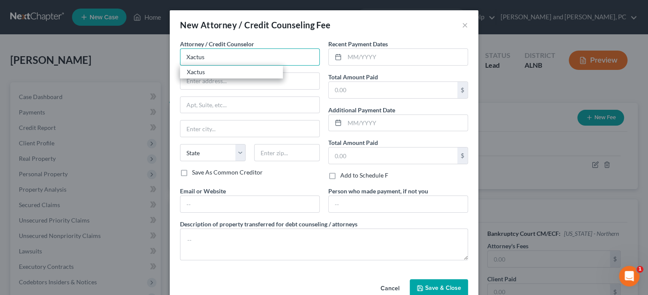
select select "39"
type input "19008"
type input "Xactus"
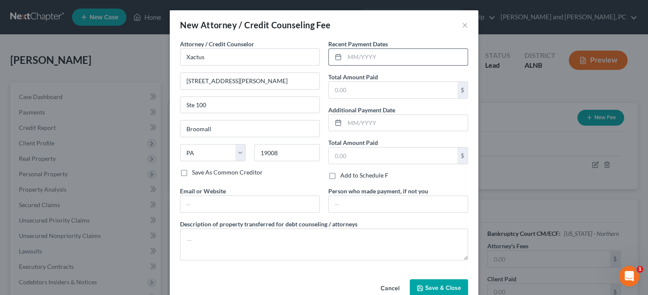
click at [385, 58] on input "text" at bounding box center [406, 57] width 123 height 16
type input "9/2025"
click at [382, 94] on input "text" at bounding box center [393, 90] width 129 height 16
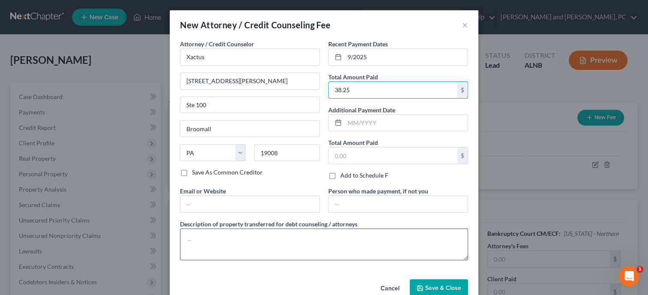
type input "38.25"
click at [343, 234] on textarea at bounding box center [324, 244] width 288 height 32
type textarea "Credit Report"
click at [461, 292] on button "Save & Close" at bounding box center [439, 288] width 58 height 18
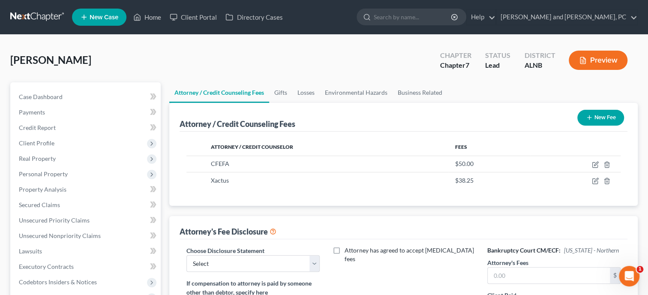
click at [598, 119] on button "New Fee" at bounding box center [600, 118] width 47 height 16
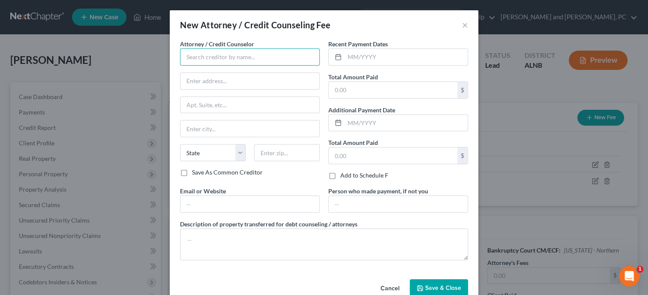
click at [273, 56] on input "text" at bounding box center [250, 56] width 140 height 17
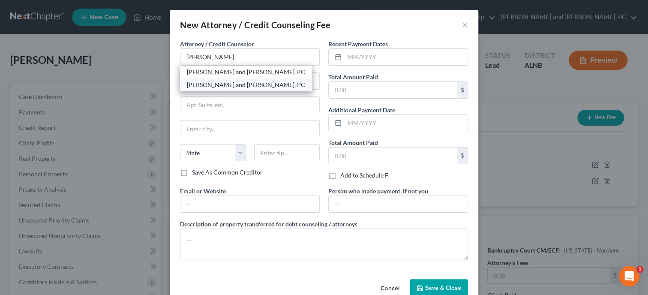
click at [254, 82] on div "[PERSON_NAME] and [PERSON_NAME], PC" at bounding box center [246, 85] width 118 height 9
type input "[PERSON_NAME] and [PERSON_NAME], PC"
type input "[PERSON_NAME]"
type input "[STREET_ADDRESS]"
type input "Gadsden"
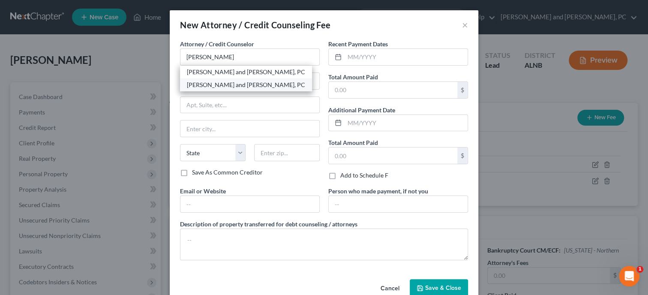
select select "0"
type input "35901"
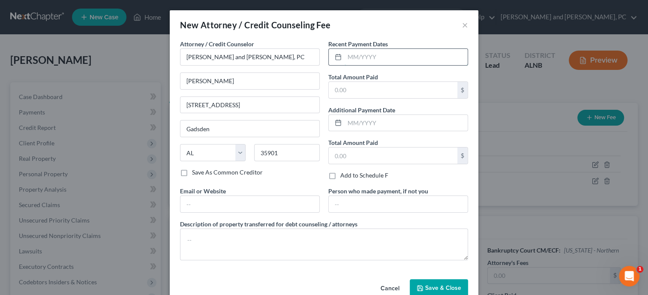
click at [381, 58] on input "text" at bounding box center [406, 57] width 123 height 16
type input "9/2025"
click at [376, 83] on input "text" at bounding box center [393, 90] width 129 height 16
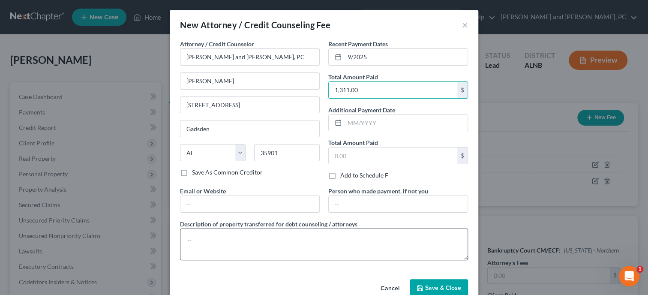
type input "1,311.00"
click at [356, 243] on textarea at bounding box center [324, 244] width 288 height 32
type textarea "Attorney Fee"
click at [427, 285] on span "Save & Close" at bounding box center [443, 287] width 36 height 7
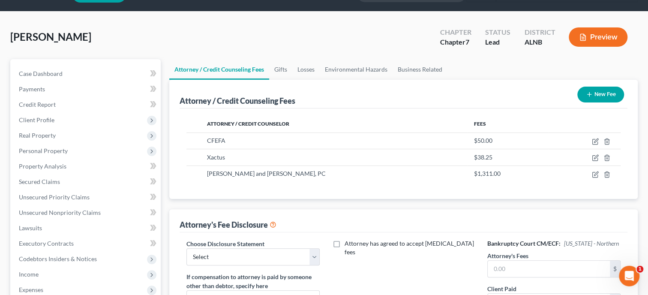
scroll to position [44, 0]
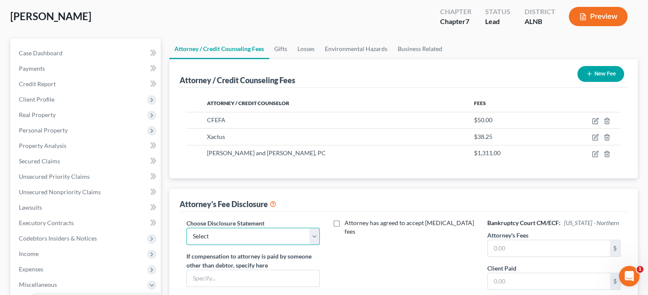
select select "0"
click option "Attorney Fee Disclosure" at bounding box center [0, 0] width 0 height 0
click at [497, 245] on input "text" at bounding box center [549, 248] width 122 height 16
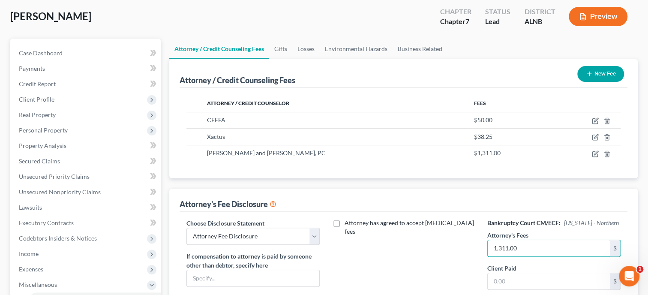
type input "1,311.00"
click at [486, 255] on div "Bankruptcy Court CM/ECF: [US_STATE] - Northern Attorney's Fees 1,311.00 $ Clien…" at bounding box center [554, 298] width 150 height 159
click at [499, 273] on input "text" at bounding box center [549, 281] width 122 height 16
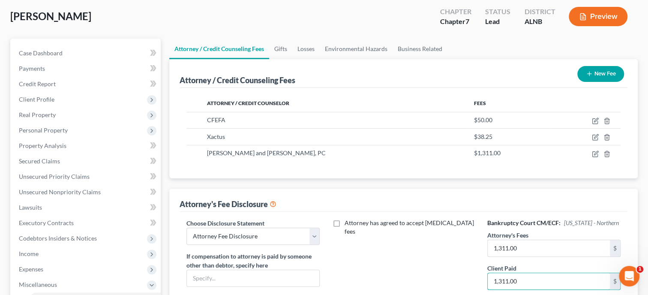
type input "1,311.00"
click at [461, 278] on div "Attorney has agreed to accept [MEDICAL_DATA] fees" at bounding box center [403, 298] width 150 height 159
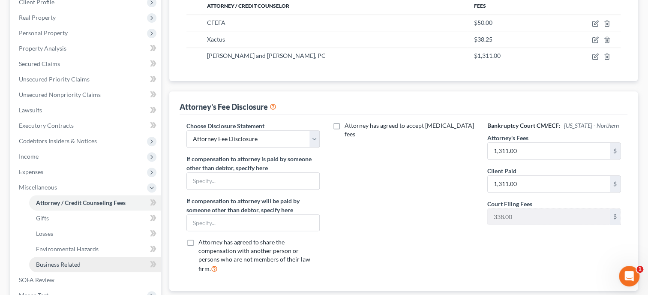
scroll to position [176, 0]
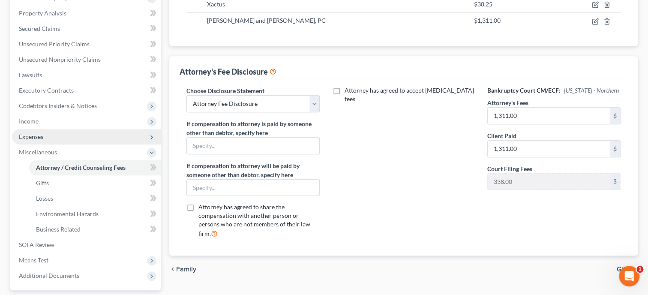
click at [39, 136] on span "Expenses" at bounding box center [31, 136] width 24 height 7
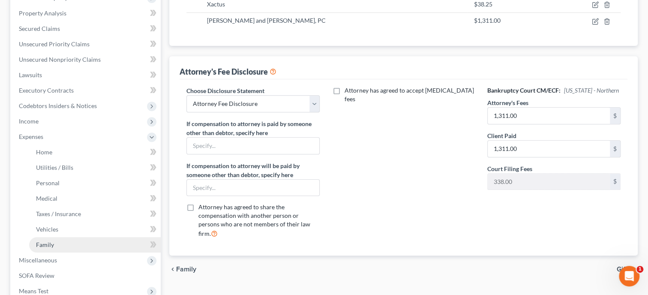
click at [55, 246] on link "Family" at bounding box center [95, 244] width 132 height 15
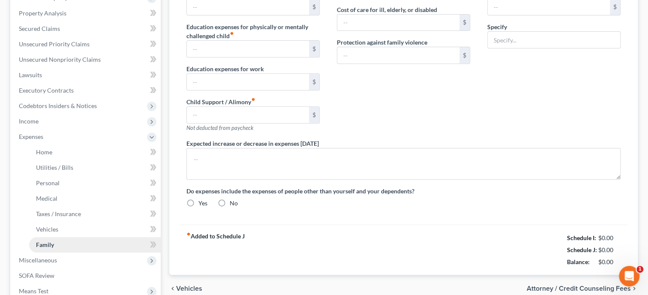
type input "0.00"
type input "568.74"
type input "0.00"
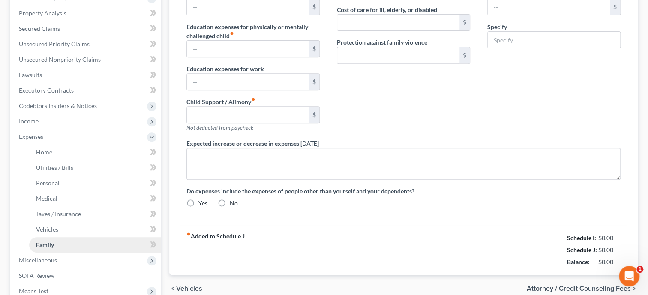
type input "0.00"
type input "200.00"
type input "0.00"
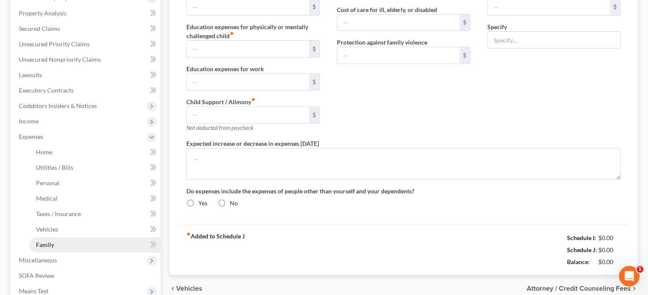
radio input "true"
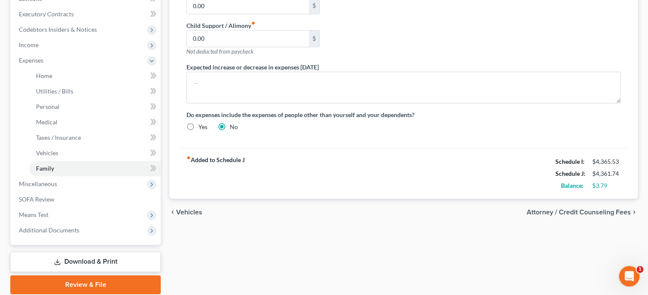
scroll to position [264, 0]
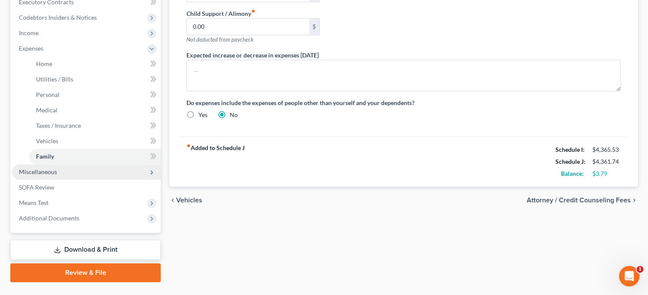
click at [42, 172] on span "Miscellaneous" at bounding box center [38, 171] width 38 height 7
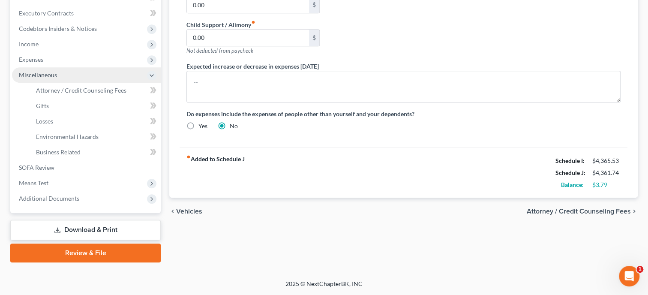
scroll to position [252, 0]
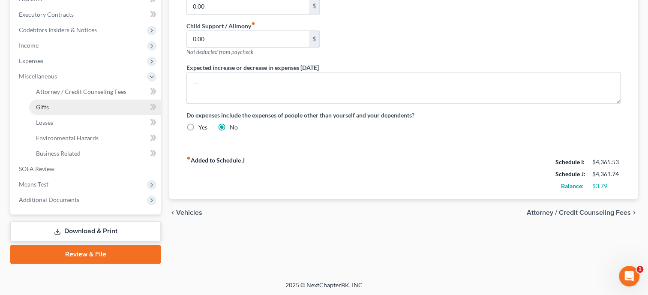
click at [51, 105] on link "Gifts" at bounding box center [95, 106] width 132 height 15
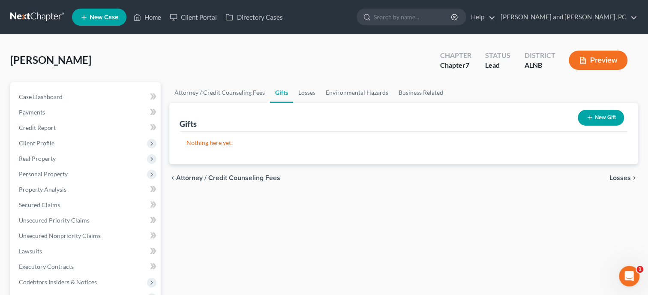
click at [596, 116] on button "New Gift" at bounding box center [601, 118] width 46 height 16
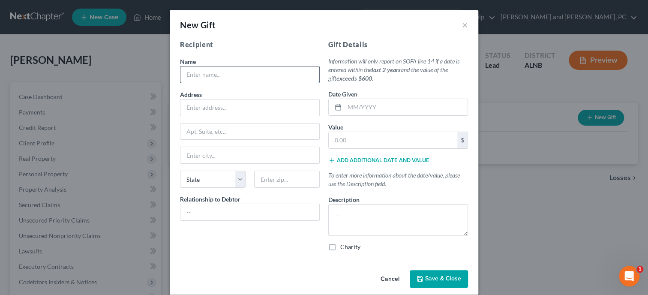
click at [285, 77] on input "text" at bounding box center [249, 74] width 139 height 16
type input "Various Organizations and [DEMOGRAPHIC_DATA]"
click at [362, 108] on input "text" at bounding box center [406, 107] width 123 height 16
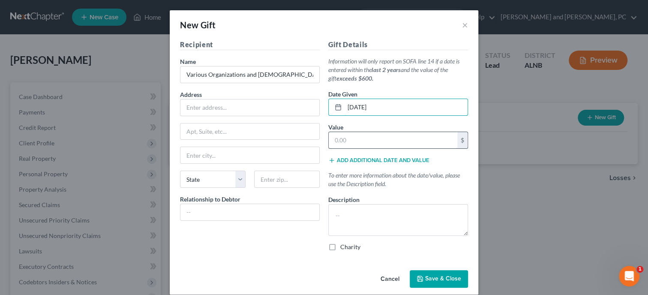
type input "[DATE]"
click at [371, 144] on input "text" at bounding box center [393, 140] width 129 height 16
type input "5"
type input "200.00"
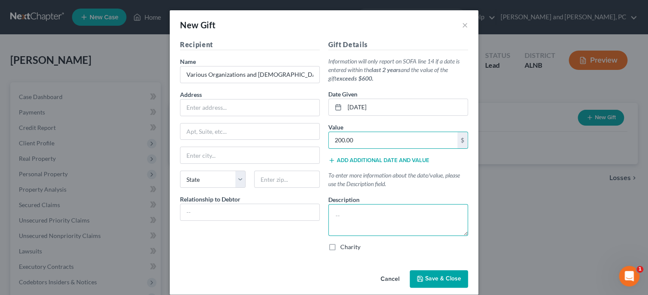
click at [371, 218] on textarea at bounding box center [398, 220] width 140 height 32
type textarea "Cash Given Monthly"
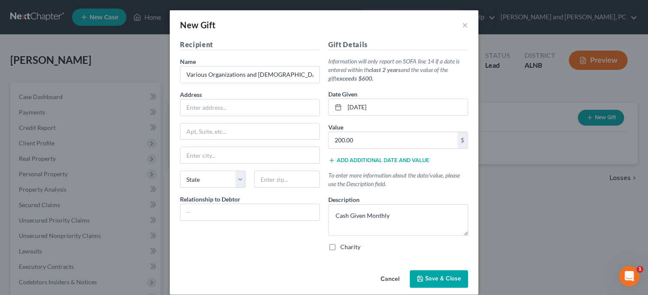
click at [340, 244] on label "Charity" at bounding box center [350, 247] width 20 height 9
click at [344, 244] on input "Charity" at bounding box center [347, 246] width 6 height 6
checkbox input "true"
click at [435, 280] on span "Save & Close" at bounding box center [443, 278] width 36 height 7
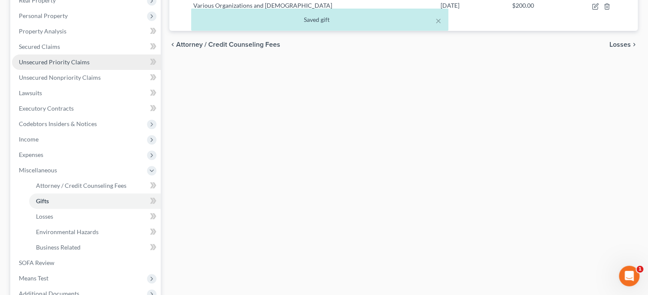
scroll to position [220, 0]
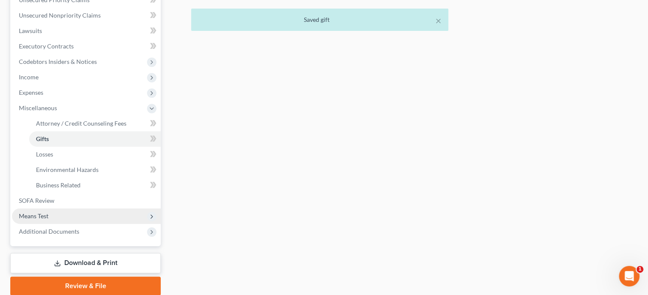
click at [70, 211] on span "Means Test" at bounding box center [86, 215] width 149 height 15
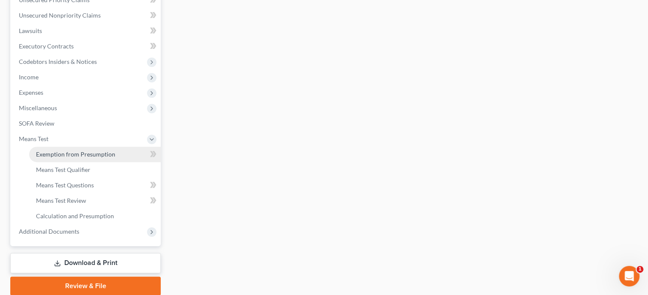
click at [65, 158] on link "Exemption from Presumption" at bounding box center [95, 154] width 132 height 15
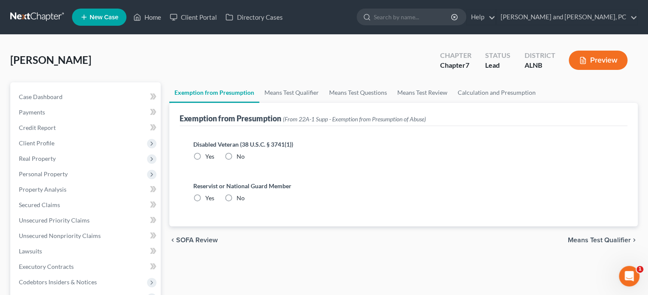
click at [237, 154] on label "No" at bounding box center [241, 156] width 8 height 9
click at [240, 154] on input "No" at bounding box center [243, 155] width 6 height 6
radio input "true"
click at [237, 195] on label "No" at bounding box center [241, 198] width 8 height 9
click at [240, 195] on input "No" at bounding box center [243, 197] width 6 height 6
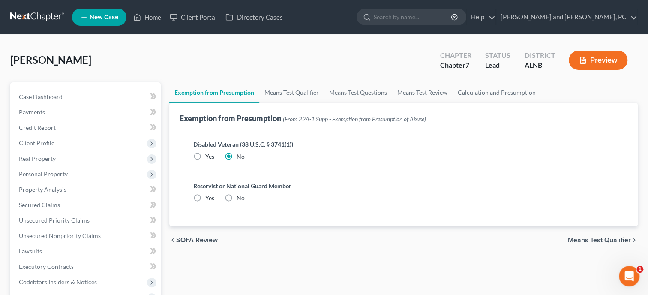
radio input "true"
click at [278, 95] on link "Means Test Qualifier" at bounding box center [291, 92] width 65 height 21
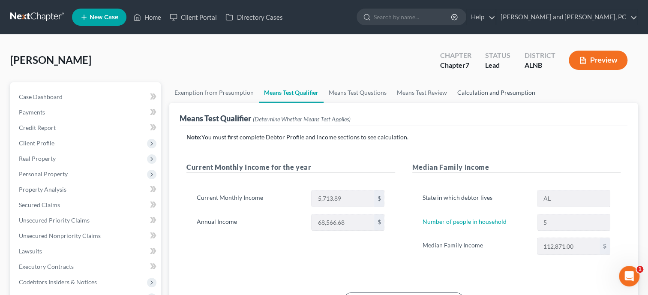
click at [476, 89] on link "Calculation and Presumption" at bounding box center [496, 92] width 88 height 21
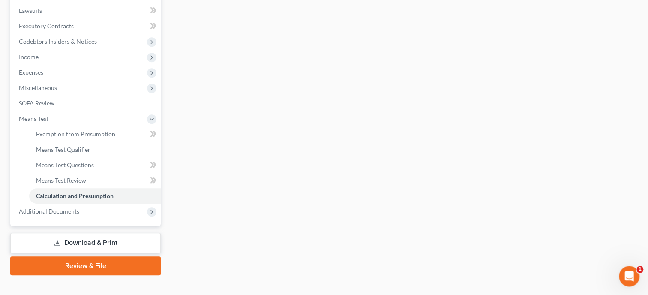
scroll to position [252, 0]
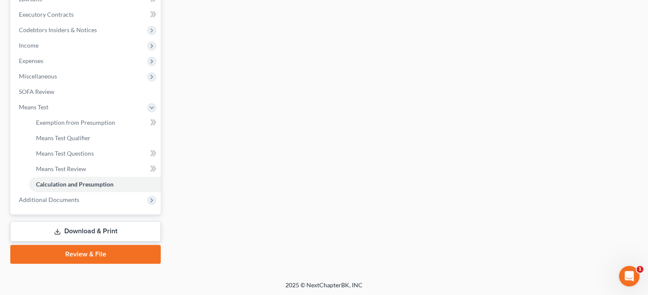
click at [82, 233] on link "Download & Print" at bounding box center [85, 231] width 150 height 20
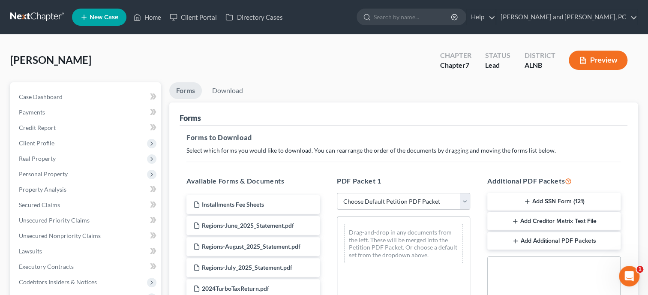
click at [337, 193] on select "Choose Default Petition PDF Packet Complete Bankruptcy Petition (all forms and …" at bounding box center [403, 201] width 133 height 17
select select "0"
click option "Complete Bankruptcy Petition (all forms and schedules)" at bounding box center [0, 0] width 0 height 0
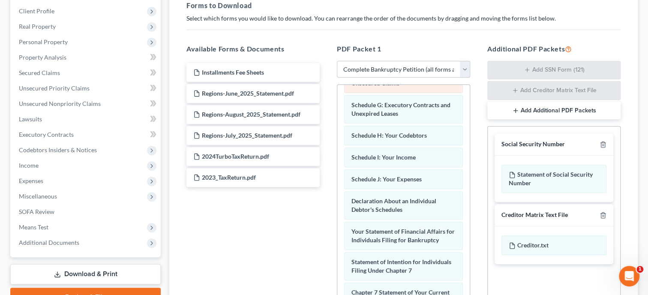
scroll to position [176, 0]
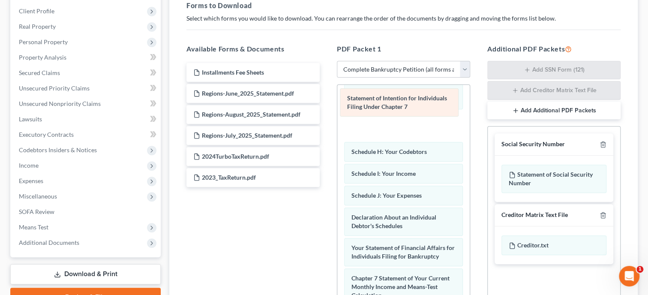
drag, startPoint x: 401, startPoint y: 249, endPoint x: 396, endPoint y: 102, distance: 146.6
click at [396, 102] on div "Statement of Intention for Individuals Filing Under Chapter 7 Voluntary Petitio…" at bounding box center [403, 179] width 132 height 541
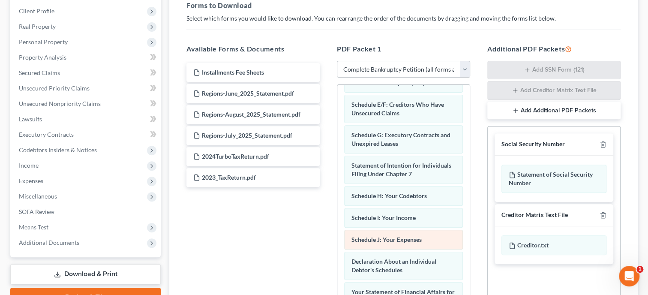
scroll to position [88, 0]
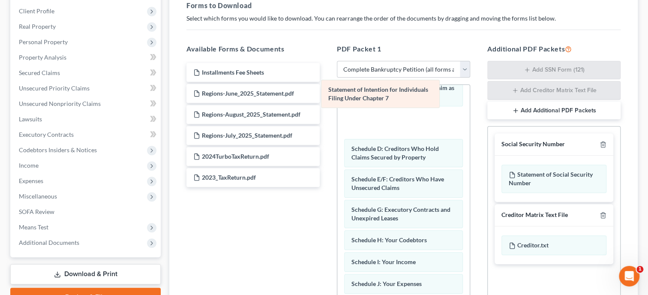
drag, startPoint x: 422, startPoint y: 215, endPoint x: 399, endPoint y: 98, distance: 119.7
click at [399, 98] on div "Statement of Intention for Individuals Filing Under Chapter 7 Voluntary Petitio…" at bounding box center [403, 267] width 132 height 541
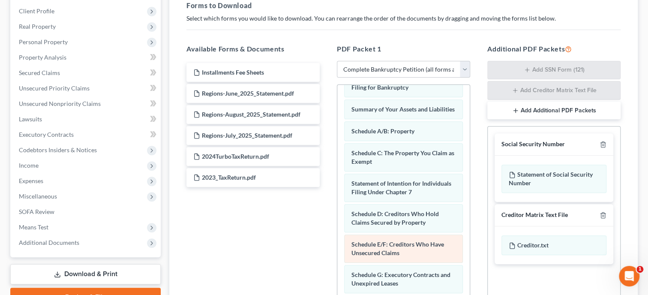
scroll to position [0, 0]
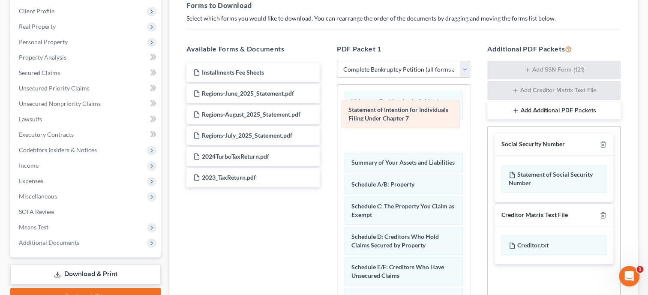
drag, startPoint x: 411, startPoint y: 213, endPoint x: 408, endPoint y: 119, distance: 94.8
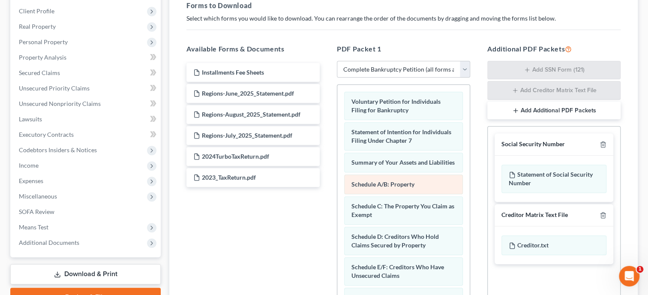
scroll to position [88, 0]
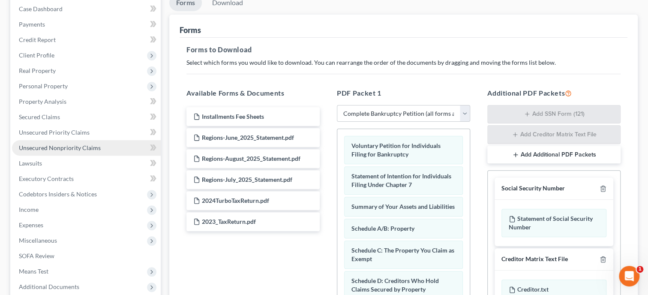
scroll to position [220, 0]
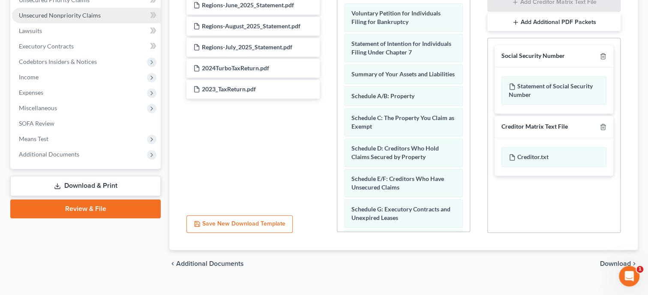
click at [85, 154] on span "Additional Documents" at bounding box center [86, 154] width 149 height 15
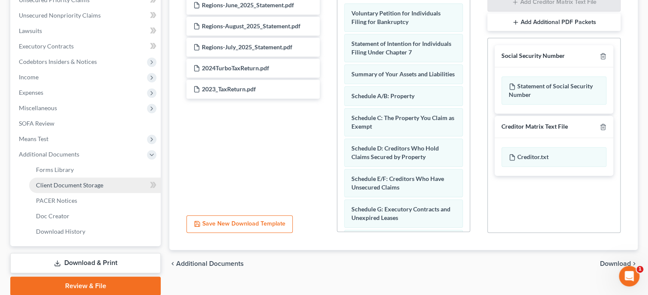
click at [87, 181] on span "Client Document Storage" at bounding box center [69, 184] width 67 height 7
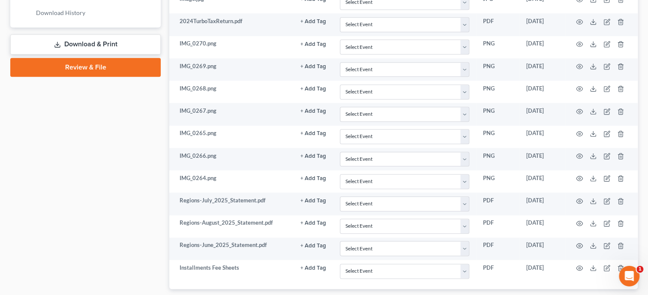
scroll to position [485, 0]
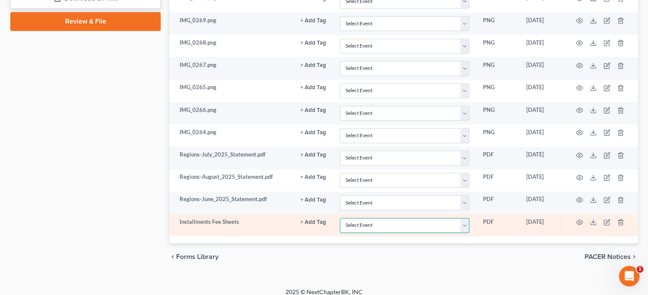
click at [340, 218] on select "Select Event 20 Largest Unsecured Creditors Amended Schedules (Fee) Attachment …" at bounding box center [404, 225] width 129 height 15
select select "23"
click option "Pay Filing Fee in Installments" at bounding box center [0, 0] width 0 height 0
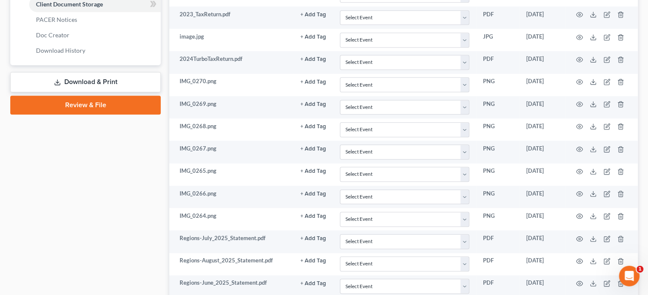
scroll to position [397, 0]
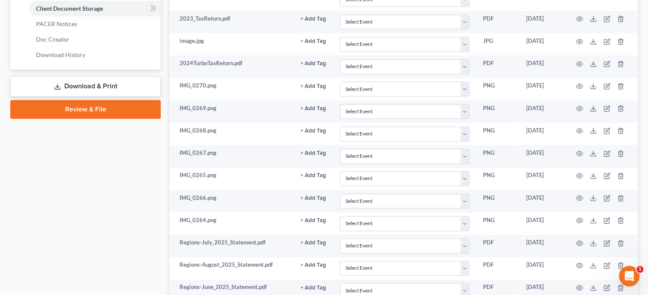
click at [90, 82] on link "Download & Print" at bounding box center [85, 86] width 150 height 20
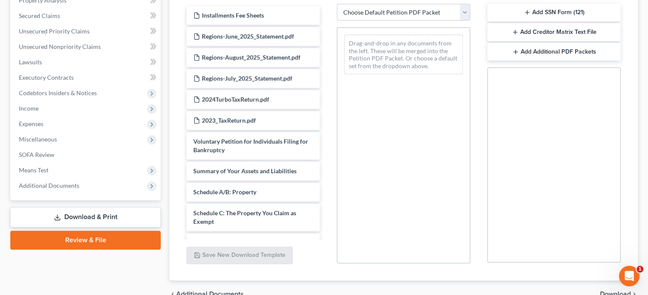
scroll to position [101, 0]
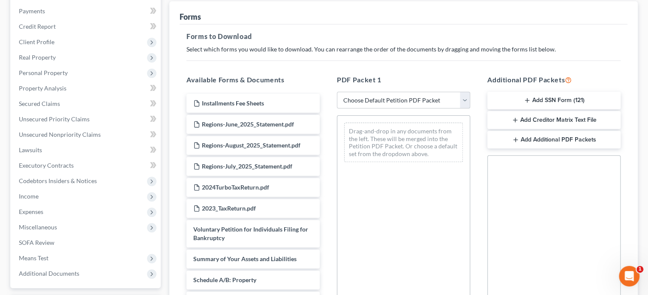
click at [337, 92] on select "Choose Default Petition PDF Packet Complete Bankruptcy Petition (all forms and …" at bounding box center [403, 100] width 133 height 17
select select "0"
click option "Complete Bankruptcy Petition (all forms and schedules)" at bounding box center [0, 0] width 0 height 0
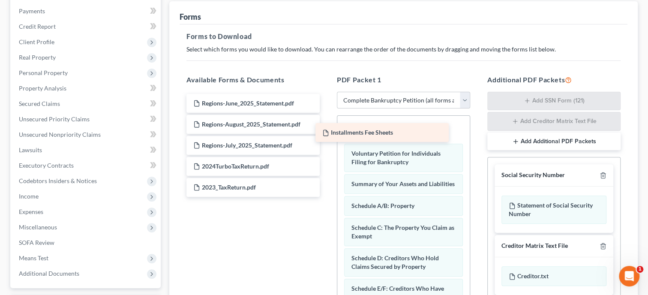
drag, startPoint x: 262, startPoint y: 105, endPoint x: 391, endPoint y: 135, distance: 132.5
click at [327, 135] on div "Installments Fee Sheets Installments Fee Sheets Regions-June_2025_Statement.pdf…" at bounding box center [253, 145] width 147 height 103
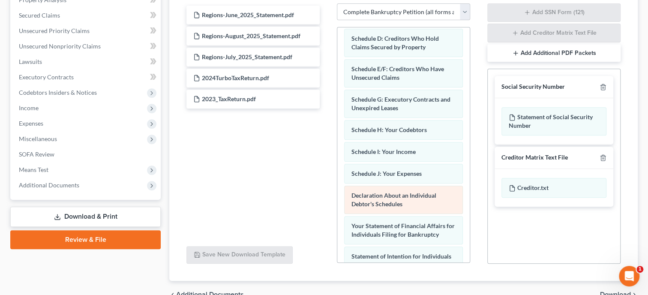
scroll to position [176, 0]
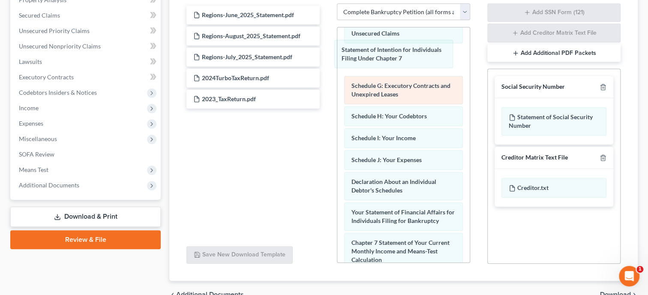
drag, startPoint x: 410, startPoint y: 213, endPoint x: 400, endPoint y: 54, distance: 159.3
click at [400, 54] on div "Statement of Intention for Individuals Filing Under Chapter 7 Installments Fee …" at bounding box center [403, 132] width 132 height 563
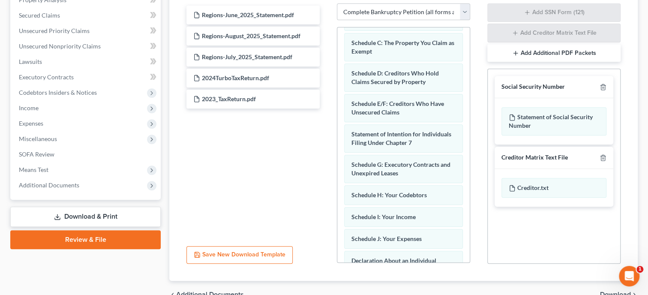
scroll to position [88, 0]
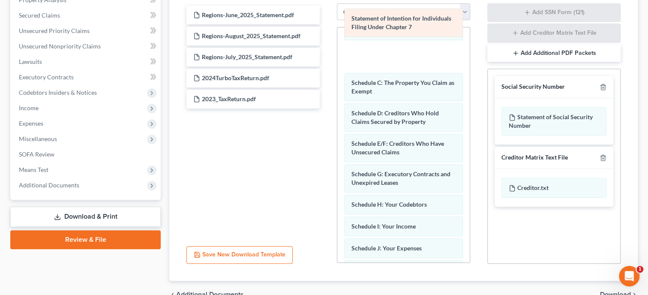
drag, startPoint x: 412, startPoint y: 154, endPoint x: 412, endPoint y: 32, distance: 122.6
click at [412, 32] on div "Statement of Intention for Individuals Filing Under Chapter 7 Installments Fee …" at bounding box center [403, 221] width 132 height 563
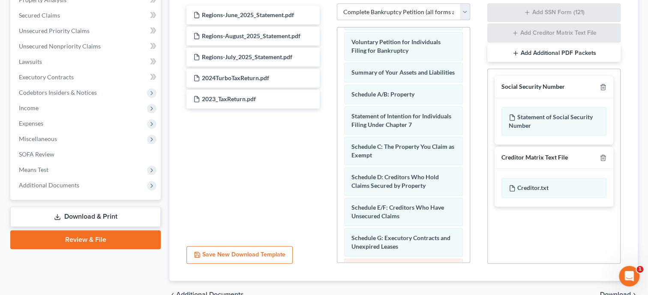
scroll to position [0, 0]
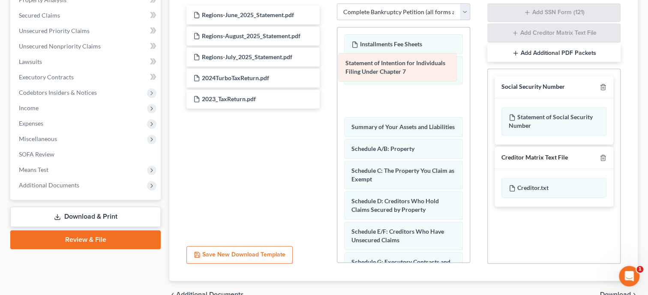
drag, startPoint x: 412, startPoint y: 149, endPoint x: 406, endPoint y: 63, distance: 86.4
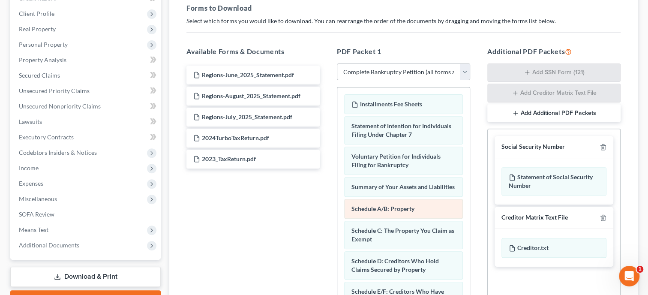
scroll to position [101, 0]
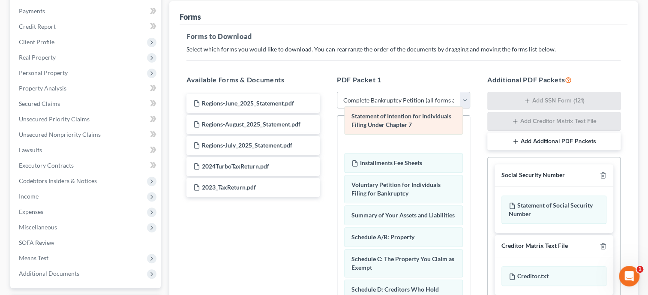
drag, startPoint x: 417, startPoint y: 163, endPoint x: 417, endPoint y: 126, distance: 36.9
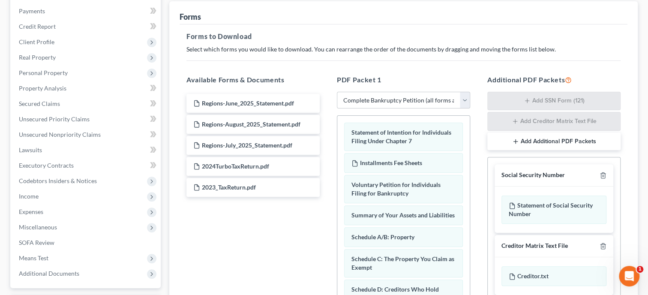
scroll to position [234, 0]
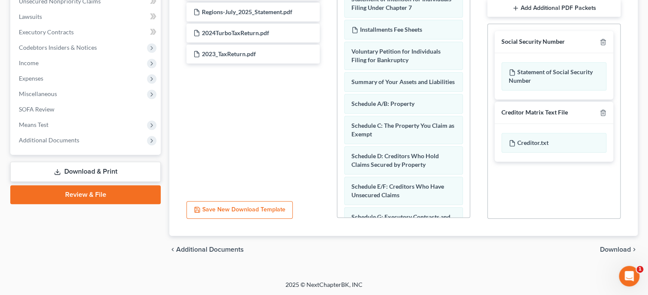
click at [606, 249] on span "Download" at bounding box center [615, 249] width 31 height 7
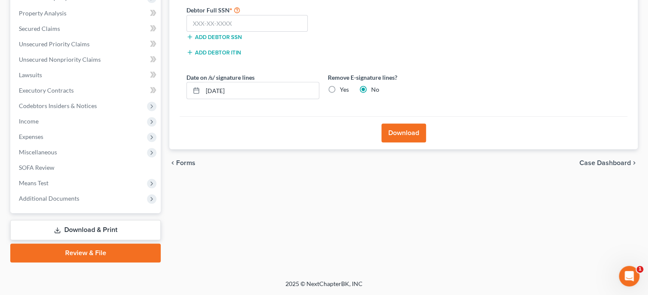
scroll to position [175, 0]
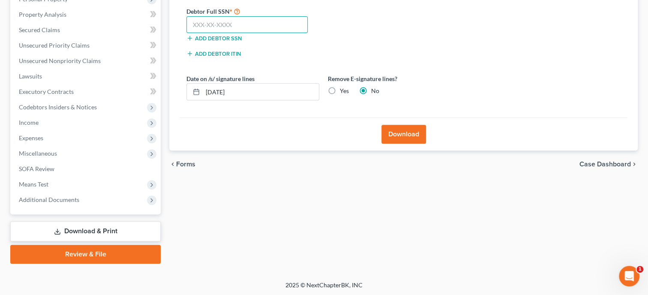
click at [241, 29] on input "text" at bounding box center [246, 24] width 121 height 17
type input "256-97-4426"
click at [411, 138] on button "Download" at bounding box center [403, 134] width 45 height 19
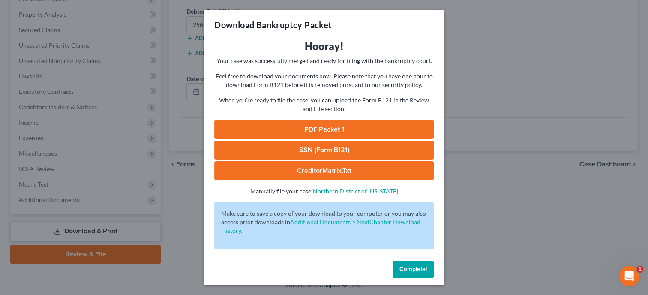
click at [366, 150] on link "SSN (Form B121)" at bounding box center [323, 150] width 219 height 19
click at [306, 128] on link "PDF Packet 1" at bounding box center [323, 129] width 219 height 19
click at [417, 266] on span "Complete!" at bounding box center [412, 268] width 27 height 7
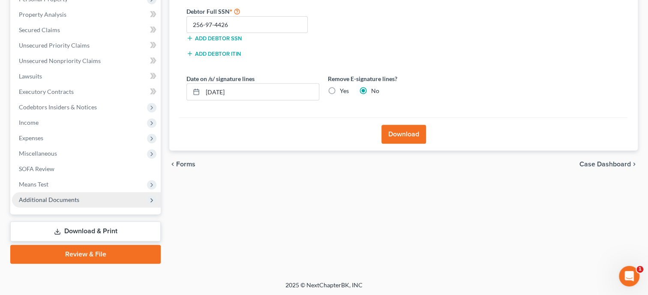
click at [61, 202] on span "Additional Documents" at bounding box center [49, 199] width 60 height 7
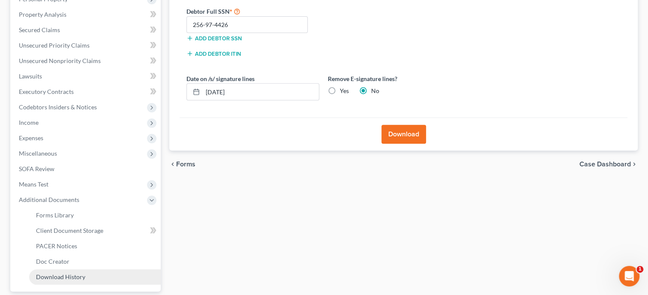
click at [65, 276] on span "Download History" at bounding box center [60, 276] width 49 height 7
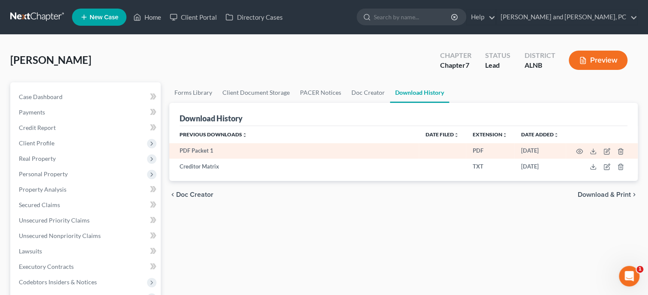
click at [603, 152] on td at bounding box center [602, 150] width 72 height 15
click at [607, 150] on icon "button" at bounding box center [608, 150] width 4 height 4
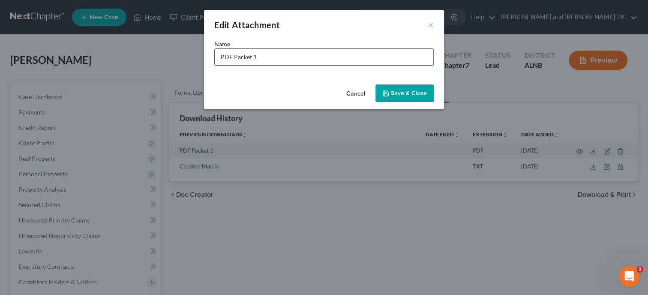
drag, startPoint x: 272, startPoint y: 56, endPoint x: 189, endPoint y: 57, distance: 82.7
click at [215, 57] on input "PDF Packet 1" at bounding box center [324, 57] width 219 height 16
type input "Petition"
click at [399, 94] on span "Save & Close" at bounding box center [409, 93] width 36 height 7
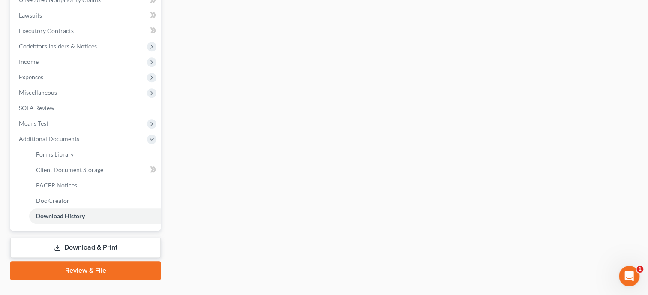
scroll to position [252, 0]
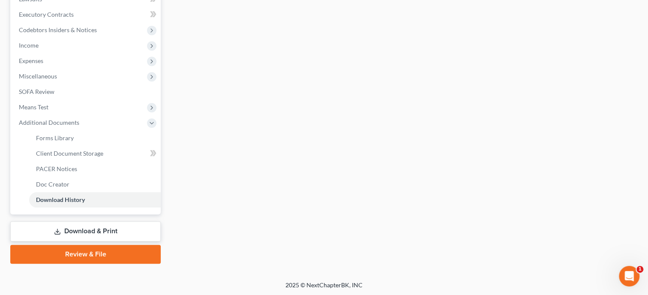
click at [90, 229] on link "Download & Print" at bounding box center [85, 231] width 150 height 20
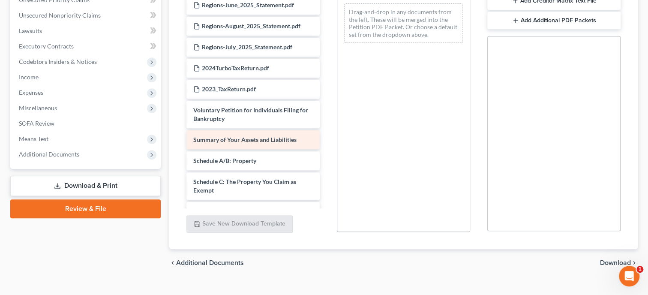
scroll to position [44, 0]
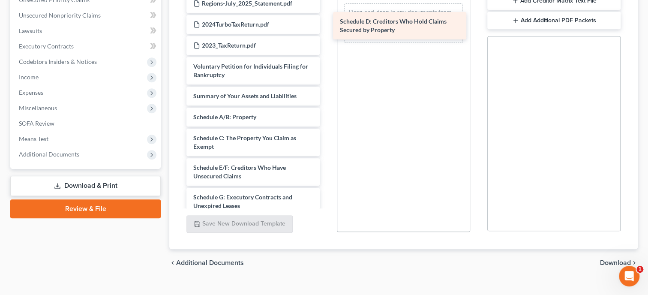
drag, startPoint x: 238, startPoint y: 173, endPoint x: 384, endPoint y: 28, distance: 206.1
click at [327, 28] on div "Schedule D: Creditors Who Hold Claims Secured by Property Installments Fee Shee…" at bounding box center [253, 210] width 147 height 558
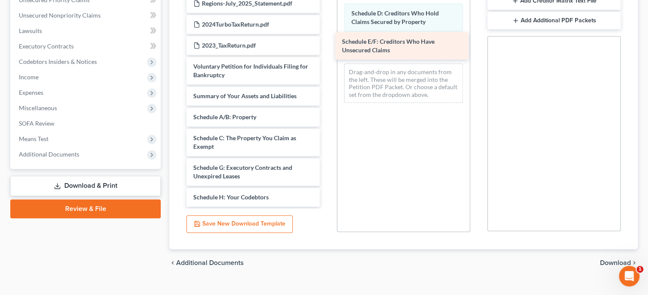
drag, startPoint x: 255, startPoint y: 173, endPoint x: 404, endPoint y: 48, distance: 194.1
click at [327, 48] on div "Schedule E/F: Creditors Who Have Unsecured Claims Installments Fee Sheets Regio…" at bounding box center [253, 195] width 147 height 528
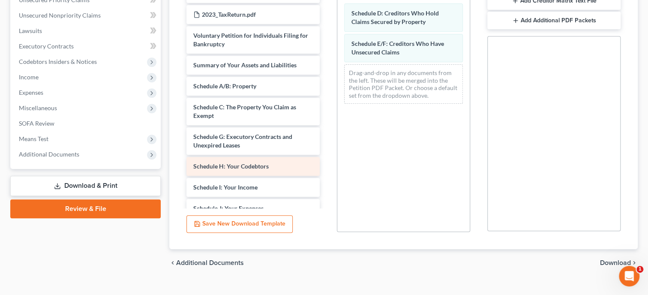
scroll to position [88, 0]
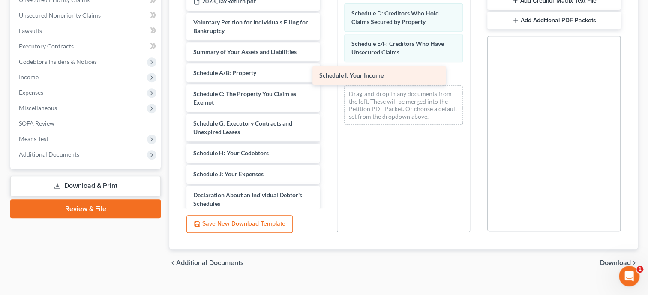
drag, startPoint x: 253, startPoint y: 171, endPoint x: 379, endPoint y: 74, distance: 159.2
click at [327, 74] on div "Schedule I: Your Income Installments Fee Sheets Regions-June_2025_Statement.pdf…" at bounding box center [253, 140] width 147 height 507
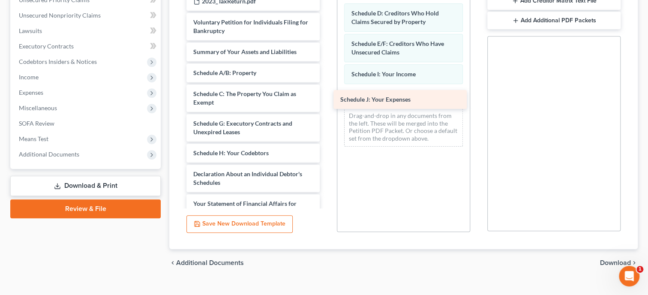
drag, startPoint x: 259, startPoint y: 169, endPoint x: 406, endPoint y: 93, distance: 166.2
click at [327, 93] on div "Schedule J: Your Expenses Installments Fee Sheets Regions-June_2025_Statement.p…" at bounding box center [253, 130] width 147 height 486
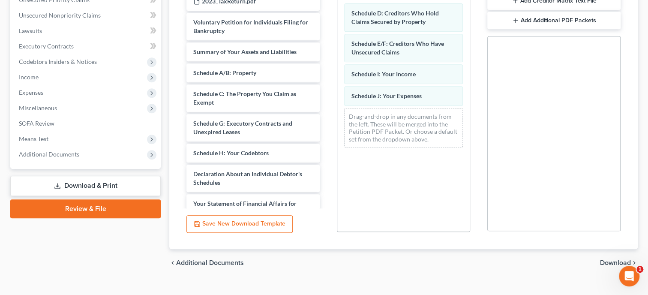
click at [606, 263] on span "Download" at bounding box center [615, 262] width 31 height 7
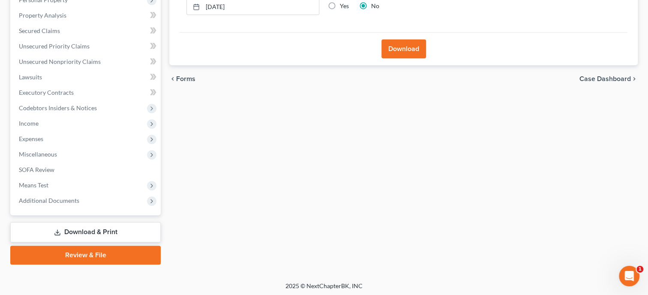
scroll to position [0, 0]
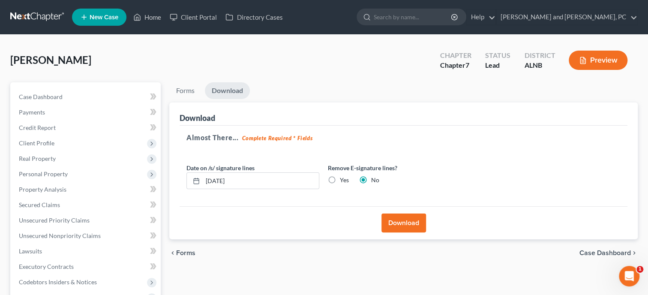
click at [399, 215] on button "Download" at bounding box center [403, 222] width 45 height 19
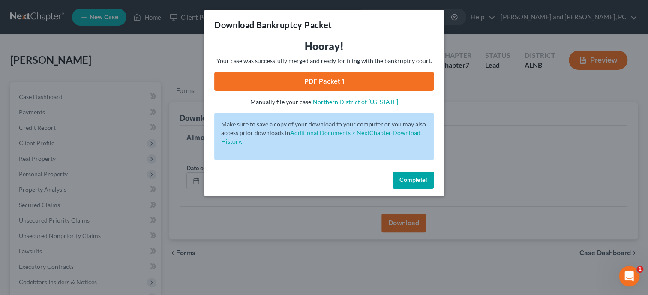
click at [334, 85] on link "PDF Packet 1" at bounding box center [323, 81] width 219 height 19
click at [402, 173] on button "Complete!" at bounding box center [413, 179] width 41 height 17
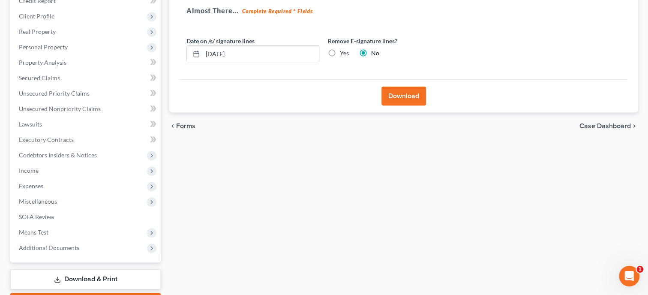
scroll to position [132, 0]
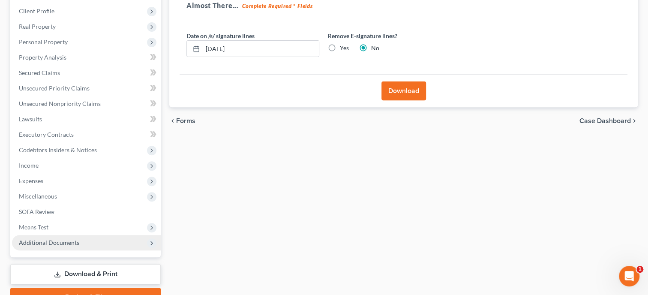
click at [72, 240] on span "Additional Documents" at bounding box center [49, 242] width 60 height 7
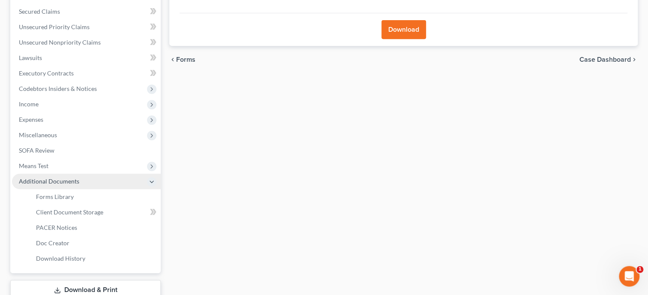
scroll to position [220, 0]
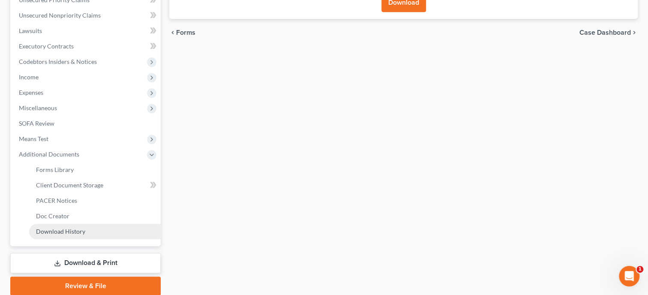
click at [78, 232] on span "Download History" at bounding box center [60, 231] width 49 height 7
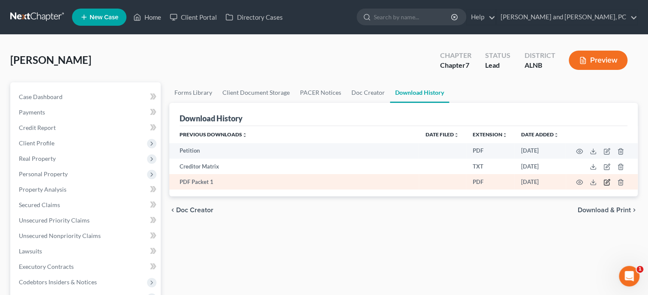
click at [609, 182] on icon "button" at bounding box center [606, 182] width 7 height 7
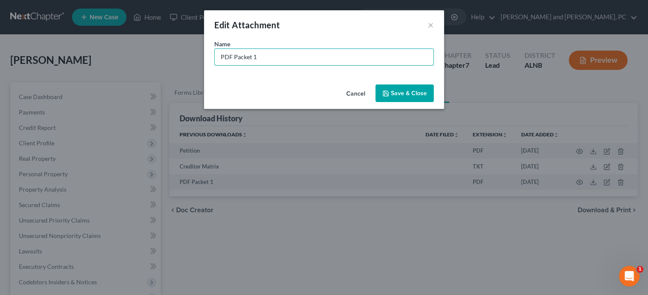
drag, startPoint x: 280, startPoint y: 62, endPoint x: 211, endPoint y: 77, distance: 71.1
click at [215, 65] on input "PDF Packet 1" at bounding box center [324, 57] width 219 height 16
type input "CC Schedules"
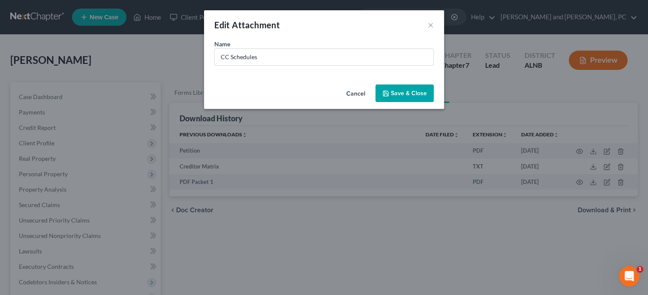
click at [417, 93] on span "Save & Close" at bounding box center [409, 93] width 36 height 7
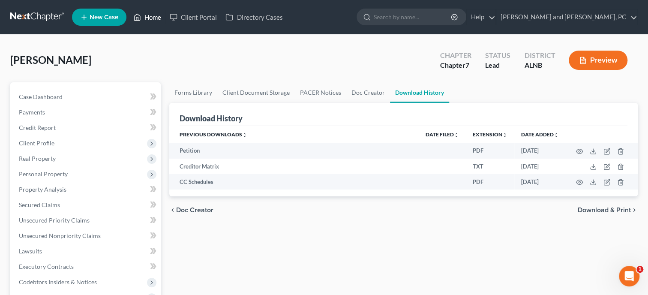
click at [157, 15] on link "Home" at bounding box center [147, 16] width 36 height 15
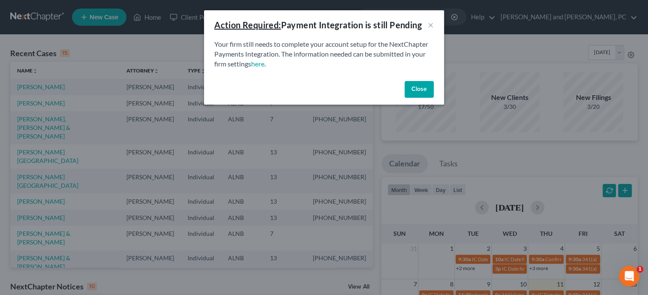
click at [423, 93] on button "Close" at bounding box center [419, 89] width 29 height 17
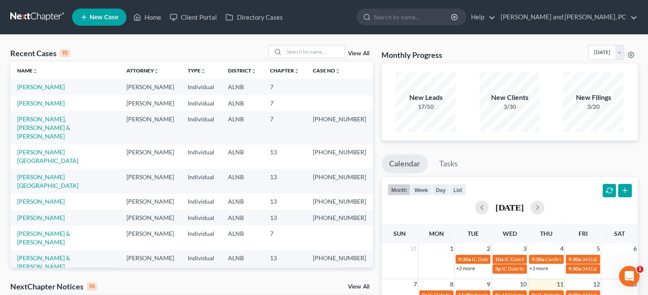
click at [115, 20] on span "New Case" at bounding box center [104, 17] width 29 height 6
select select "1"
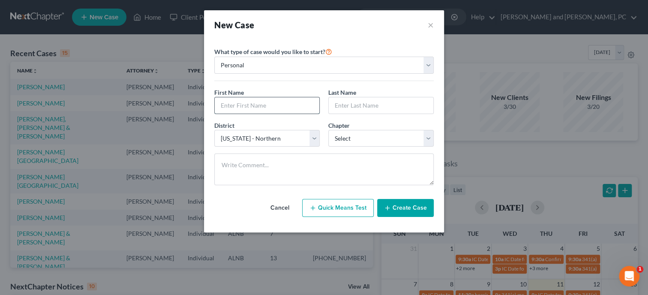
click at [246, 102] on input "text" at bounding box center [267, 105] width 105 height 16
type input "[PERSON_NAME]"
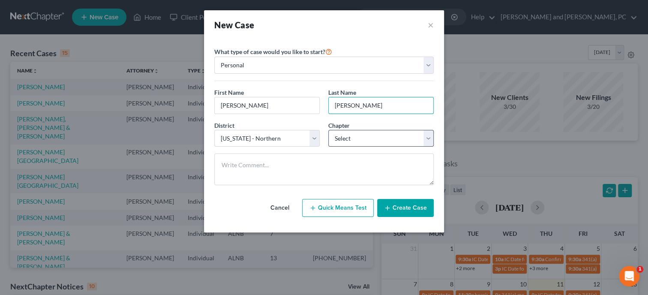
type input "[PERSON_NAME]"
select select "0"
click option "7" at bounding box center [0, 0] width 0 height 0
click at [391, 208] on icon "button" at bounding box center [387, 207] width 7 height 7
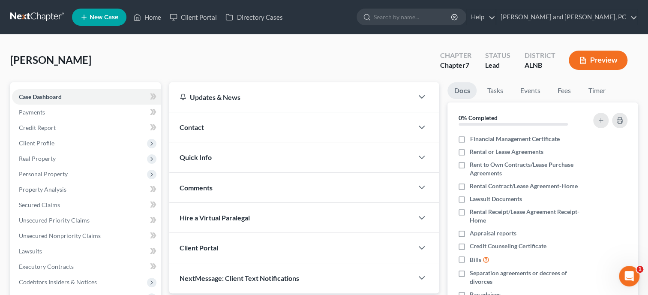
click at [265, 123] on div "Contact" at bounding box center [291, 127] width 244 height 30
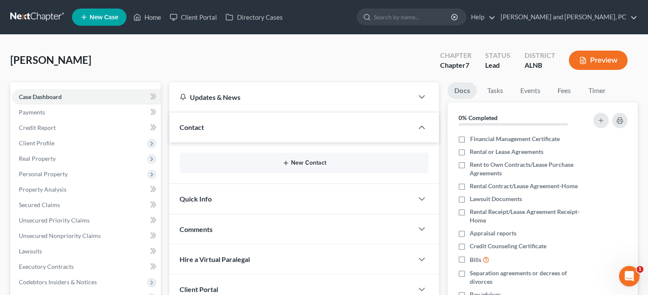
click at [308, 162] on button "New Contact" at bounding box center [303, 162] width 235 height 7
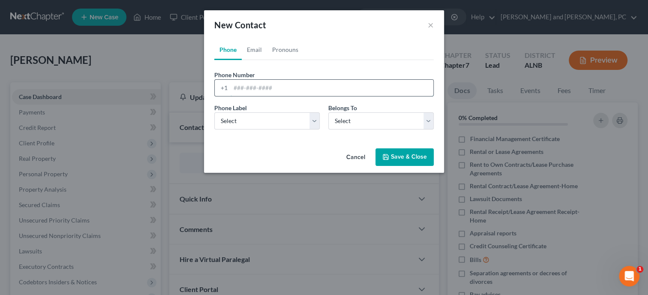
click at [259, 91] on input "tel" at bounding box center [332, 88] width 203 height 16
type input "2569451084"
select select "0"
click option "Mobile" at bounding box center [0, 0] width 0 height 0
click at [351, 123] on select "Select Client Other" at bounding box center [380, 120] width 105 height 17
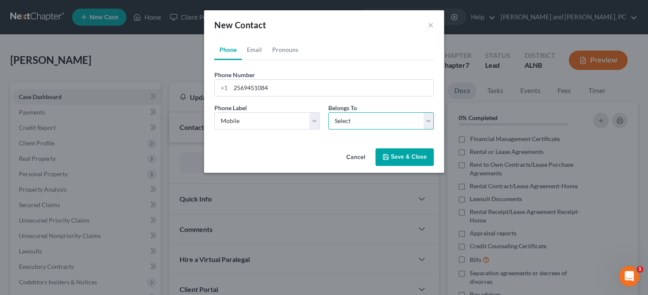
select select "0"
click option "Client" at bounding box center [0, 0] width 0 height 0
click at [397, 160] on button "Save & Close" at bounding box center [404, 157] width 58 height 18
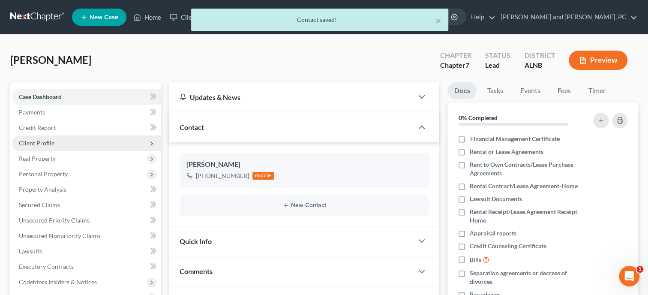
click at [58, 141] on span "Client Profile" at bounding box center [86, 142] width 149 height 15
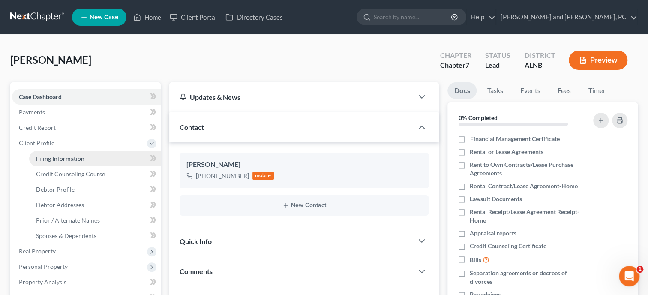
click at [66, 155] on span "Filing Information" at bounding box center [60, 158] width 48 height 7
select select "1"
select select "0"
select select "1"
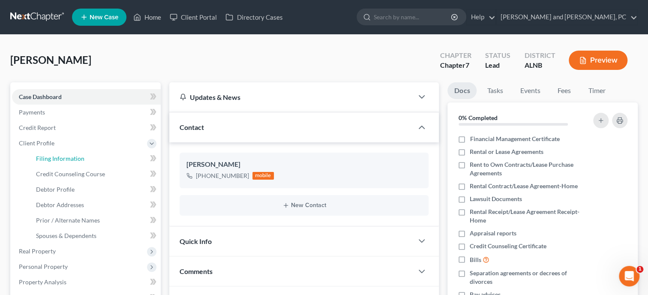
select select "0"
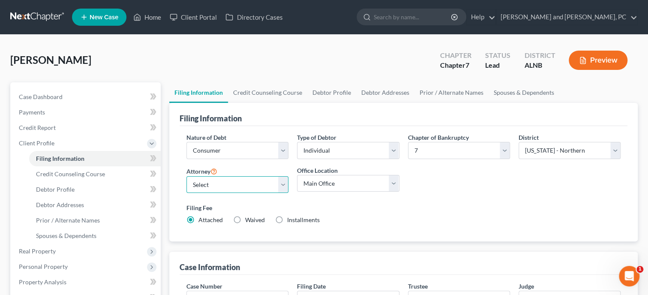
click at [186, 176] on select "Select [PERSON_NAME] - ALNB [PERSON_NAME] - ALNB [PERSON_NAME] - ALMB" at bounding box center [237, 184] width 102 height 17
select select "0"
click option "[PERSON_NAME] - [GEOGRAPHIC_DATA]" at bounding box center [0, 0] width 0 height 0
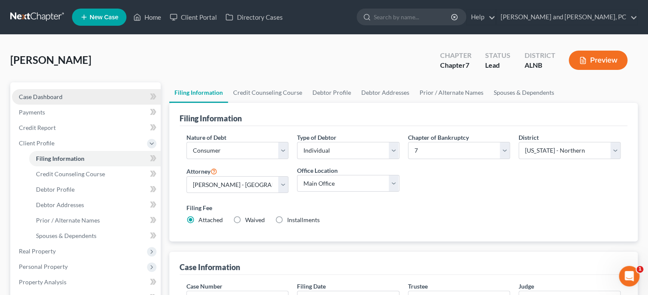
click at [63, 96] on link "Case Dashboard" at bounding box center [86, 96] width 149 height 15
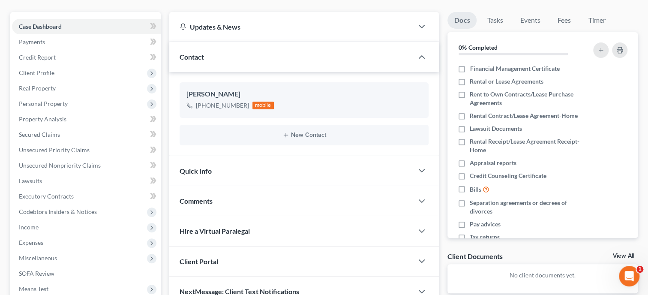
scroll to position [88, 0]
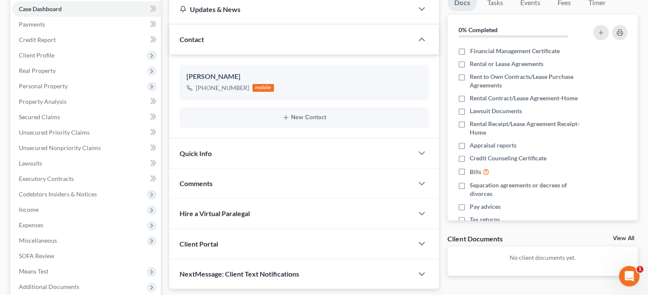
click at [271, 150] on div "Quick Info" at bounding box center [291, 153] width 244 height 30
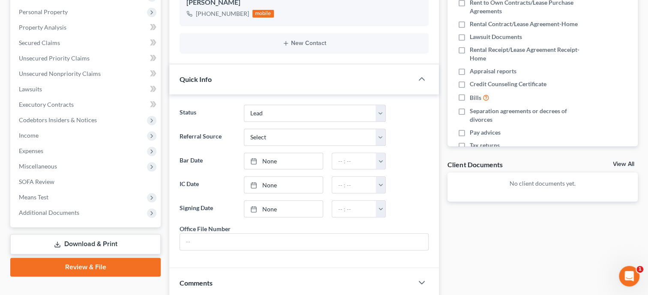
scroll to position [176, 0]
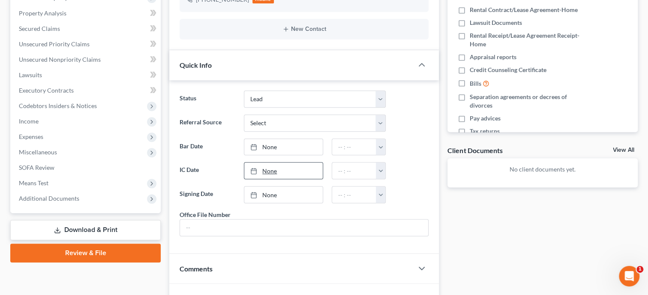
click at [272, 167] on link "None" at bounding box center [283, 170] width 78 height 16
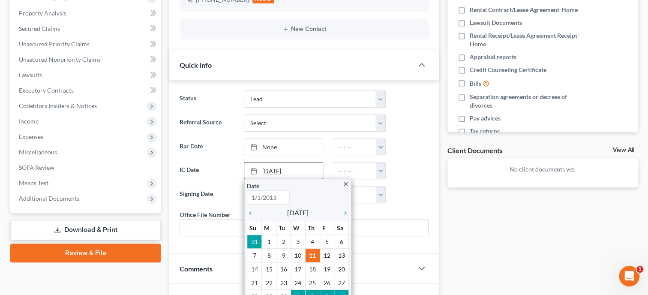
type input "[DATE]"
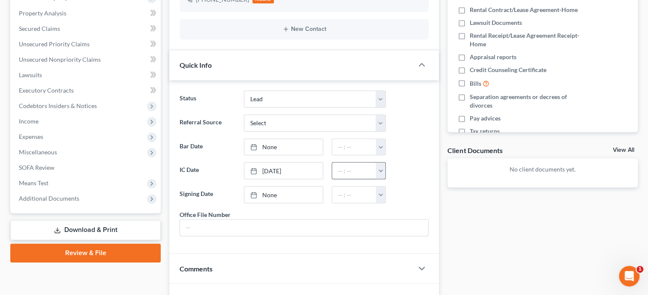
click at [384, 174] on button "button" at bounding box center [380, 170] width 9 height 16
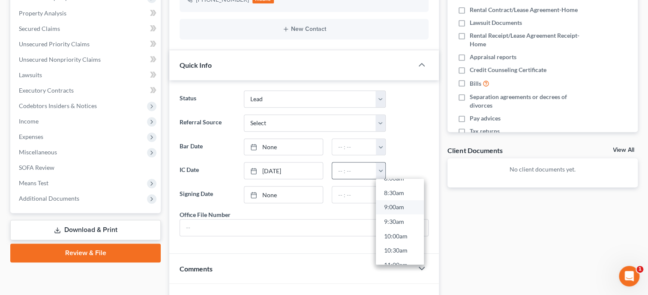
scroll to position [290, 0]
click at [394, 216] on link "11:00am" at bounding box center [400, 217] width 48 height 15
type input "11:00am"
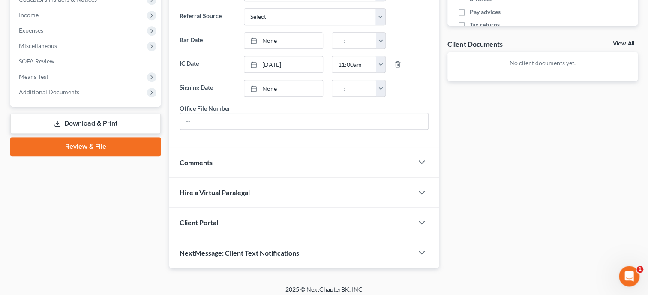
scroll to position [295, 0]
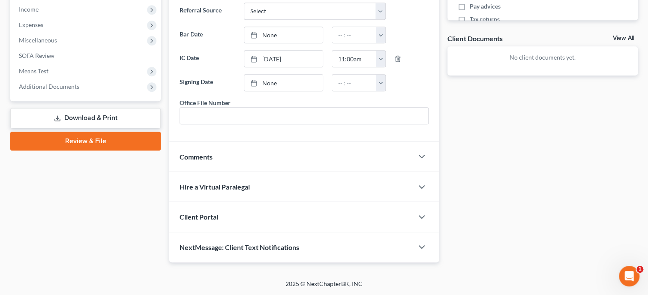
click at [284, 245] on span "NextMessage: Client Text Notifications" at bounding box center [240, 247] width 120 height 8
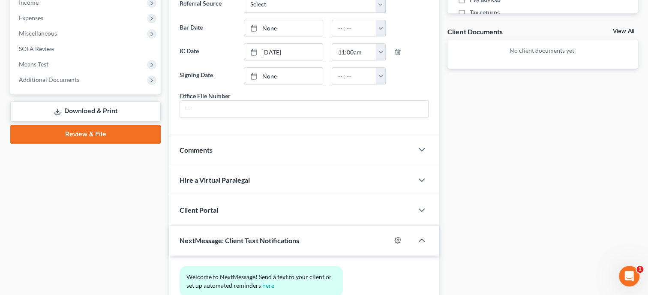
scroll to position [374, 0]
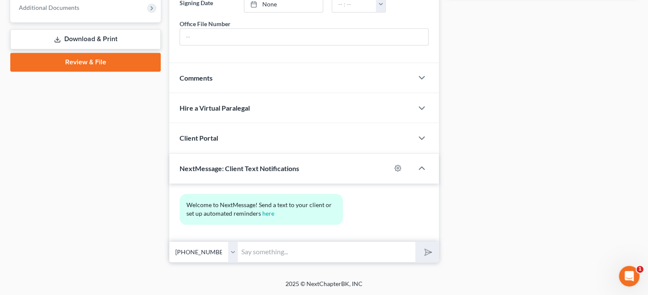
click at [284, 245] on input "text" at bounding box center [326, 251] width 177 height 21
type input "[PERSON_NAME] & [PERSON_NAME]-[STREET_ADDRESS], [PHONE_NUMBER]"
click at [431, 256] on icon "submit" at bounding box center [426, 252] width 9 height 9
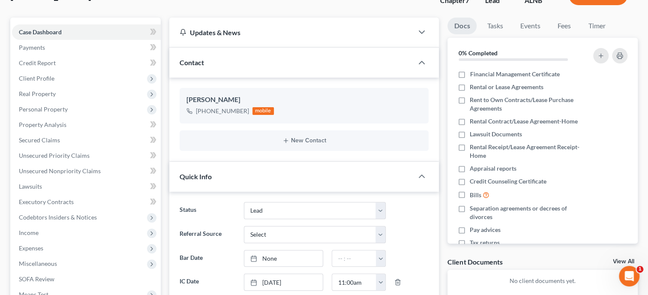
scroll to position [0, 0]
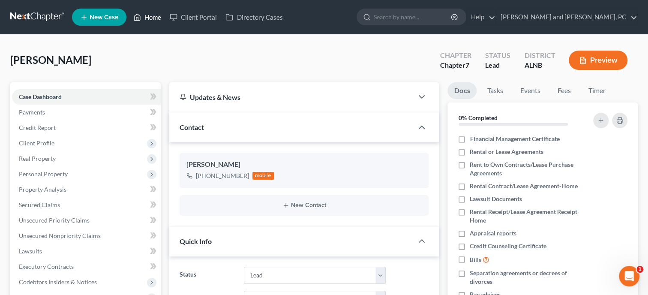
click at [154, 22] on link "Home" at bounding box center [147, 16] width 36 height 15
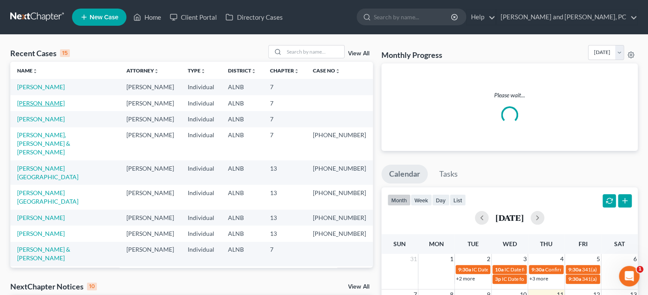
click at [49, 102] on link "[PERSON_NAME]" at bounding box center [41, 102] width 48 height 7
select select "6"
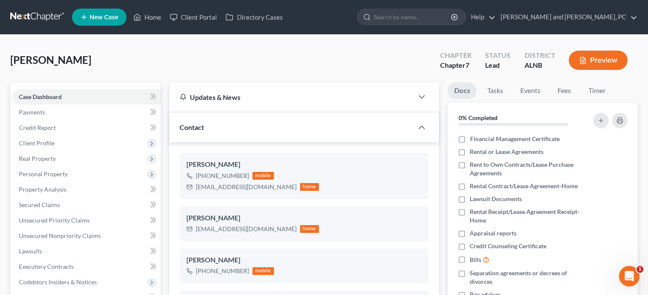
scroll to position [251, 0]
click at [45, 142] on span "Client Profile" at bounding box center [37, 142] width 36 height 7
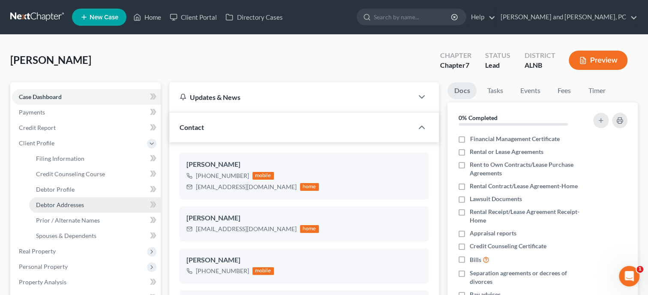
click at [58, 201] on span "Debtor Addresses" at bounding box center [60, 204] width 48 height 7
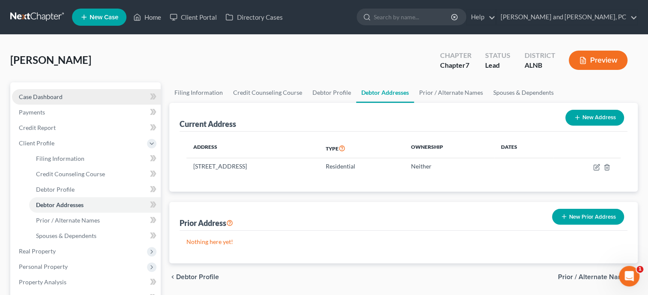
click at [49, 101] on link "Case Dashboard" at bounding box center [86, 96] width 149 height 15
select select "10"
select select "6"
select select "0"
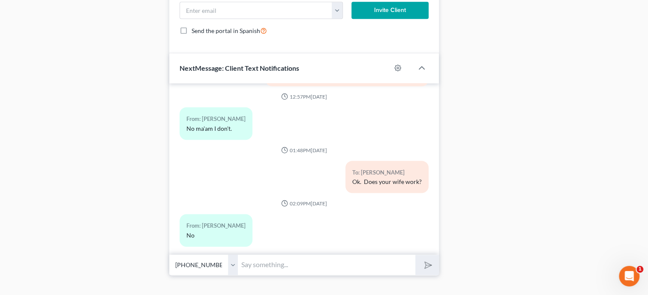
scroll to position [667, 0]
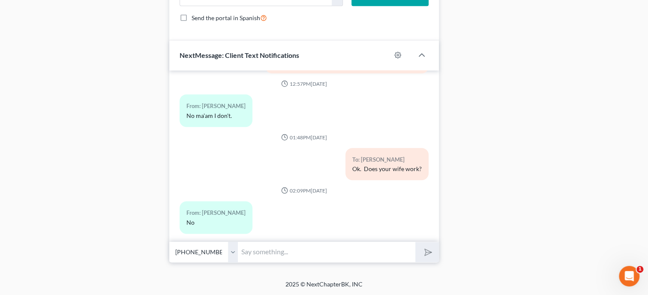
click at [311, 257] on input "text" at bounding box center [326, 251] width 177 height 21
type input "Ok. I have your paperwork ready to sign. What is a good day at time for you to …"
click at [415, 242] on button "submit" at bounding box center [427, 252] width 24 height 20
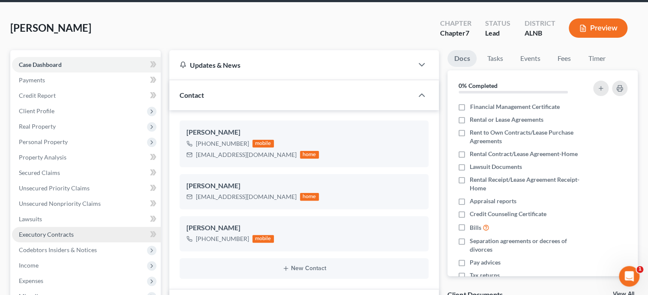
scroll to position [0, 0]
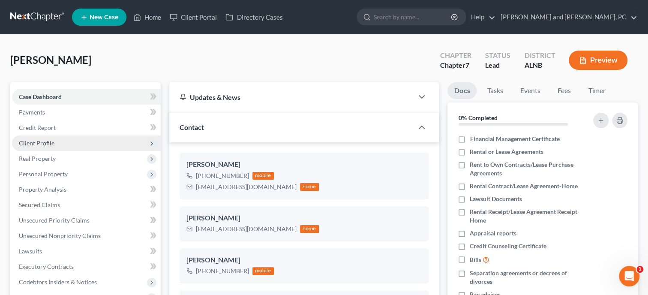
click at [54, 142] on span "Client Profile" at bounding box center [86, 142] width 149 height 15
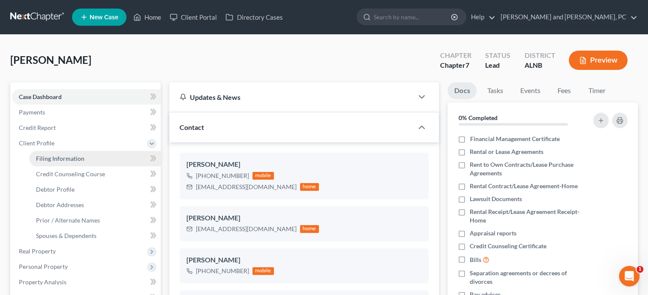
click at [67, 159] on span "Filing Information" at bounding box center [60, 158] width 48 height 7
select select "1"
select select "0"
select select "1"
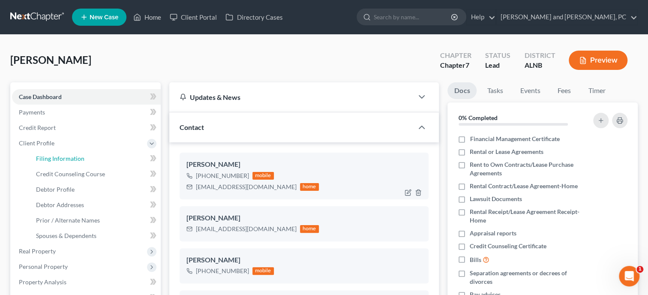
select select "0"
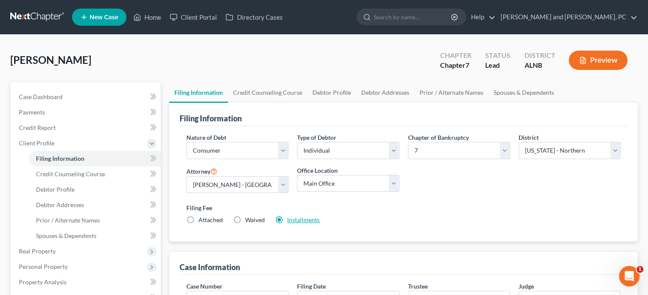
click at [295, 220] on link "Installments" at bounding box center [303, 219] width 33 height 7
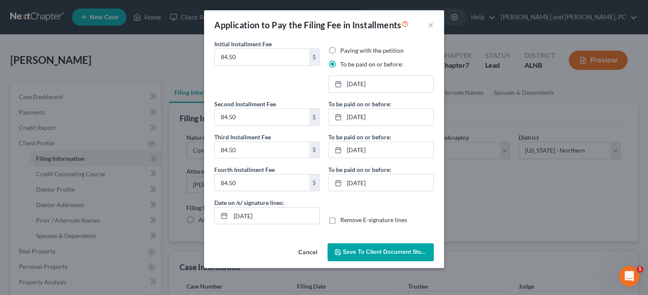
click at [308, 254] on button "Cancel" at bounding box center [307, 252] width 33 height 17
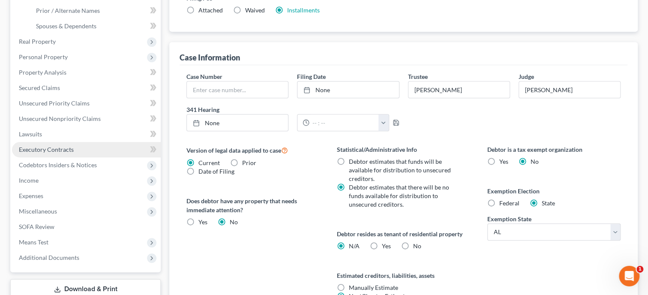
scroll to position [220, 0]
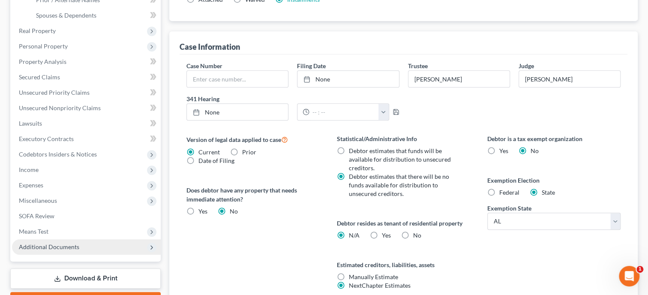
click at [77, 243] on span "Additional Documents" at bounding box center [49, 246] width 60 height 7
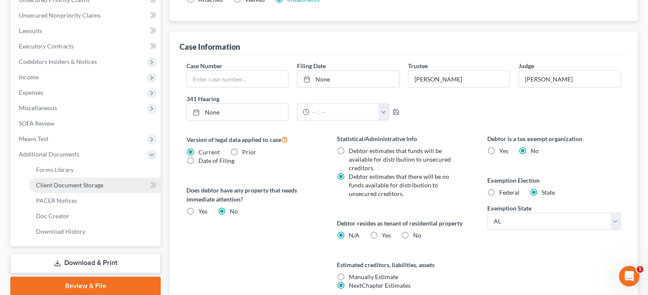
click at [89, 187] on span "Client Document Storage" at bounding box center [69, 184] width 67 height 7
select select "23"
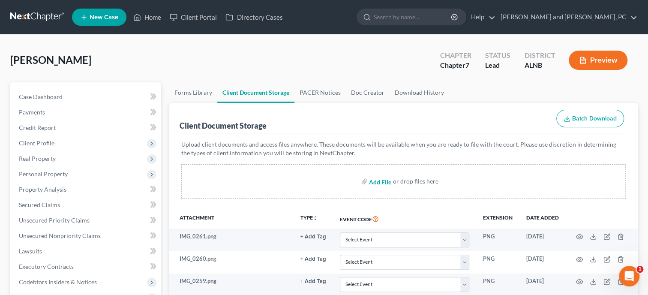
click at [383, 183] on input "file" at bounding box center [379, 181] width 21 height 15
type input "C:\fakepath\2024_Redacted.pdf"
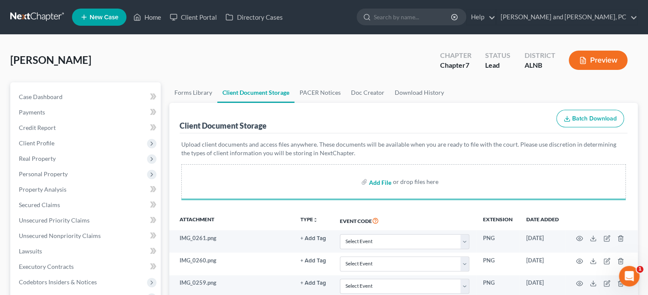
select select "23"
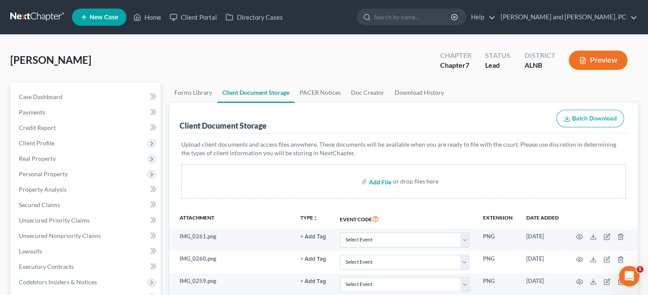
click at [379, 181] on input "file" at bounding box center [379, 181] width 21 height 15
type input "C:\fakepath\payrecords.pdf"
select select "23"
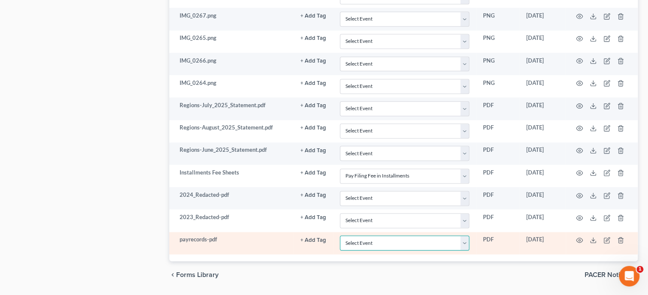
select select "19"
click option "Employee Income Records" at bounding box center [0, 0] width 0 height 0
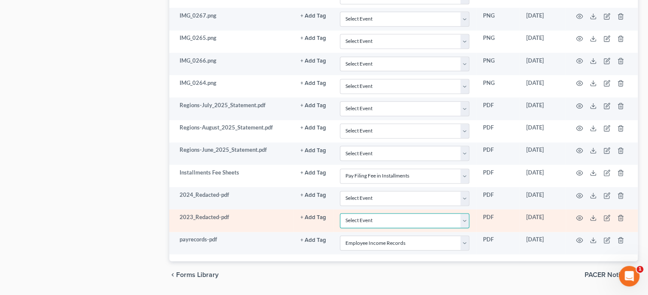
select select "40"
click option "Tax Documents" at bounding box center [0, 0] width 0 height 0
select select "40"
click option "Tax Documents" at bounding box center [0, 0] width 0 height 0
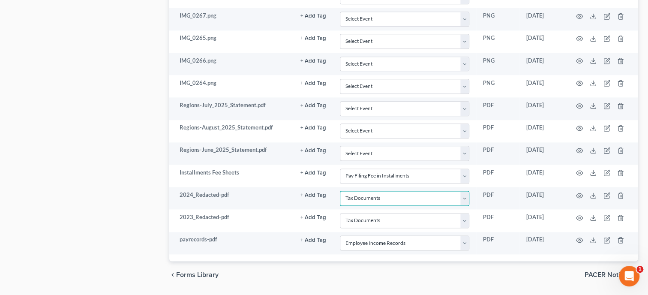
scroll to position [0, 0]
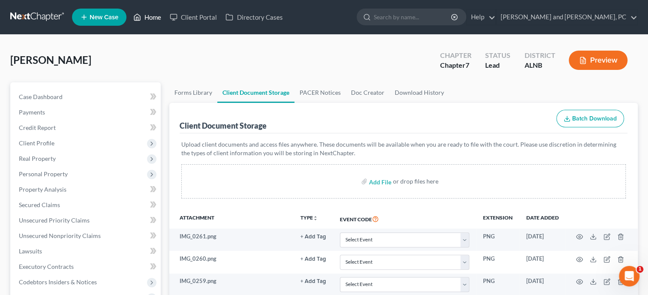
click at [146, 18] on link "Home" at bounding box center [147, 16] width 36 height 15
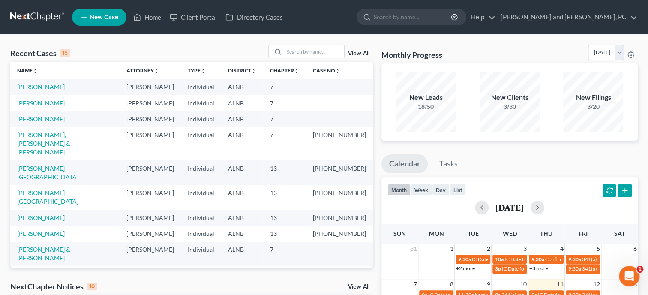
click at [28, 88] on link "[PERSON_NAME]" at bounding box center [41, 86] width 48 height 7
select select "6"
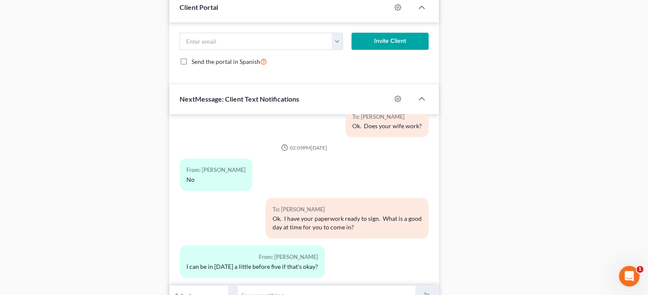
scroll to position [667, 0]
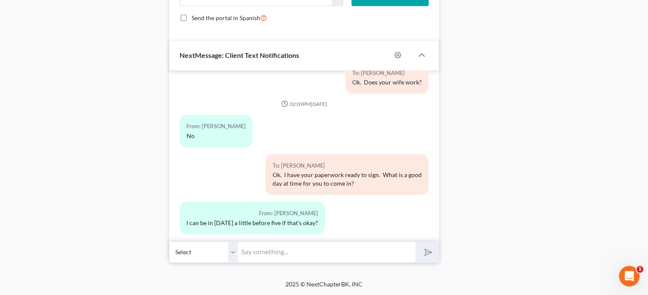
click at [295, 247] on input "text" at bounding box center [326, 251] width 177 height 21
type input "I will put you down for 4:45. Is that good?"
click at [427, 251] on icon "submit" at bounding box center [426, 252] width 12 height 12
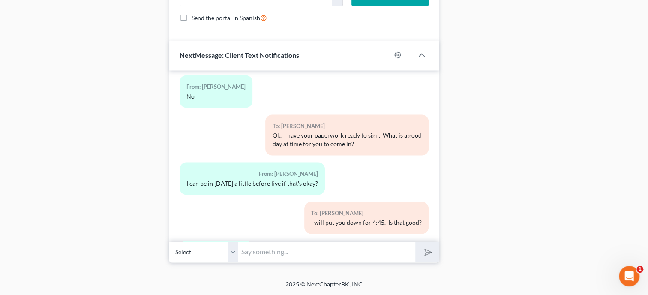
scroll to position [416, 0]
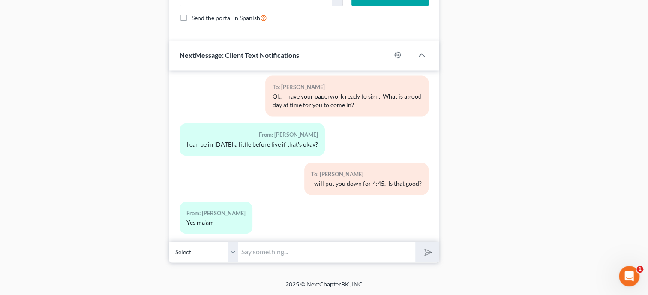
click at [295, 253] on input "text" at bounding box center [326, 251] width 177 height 21
type input "Ok. Got you down."
click at [415, 242] on button "submit" at bounding box center [427, 252] width 24 height 20
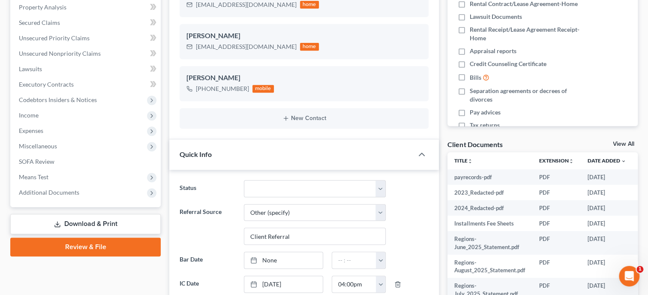
scroll to position [0, 0]
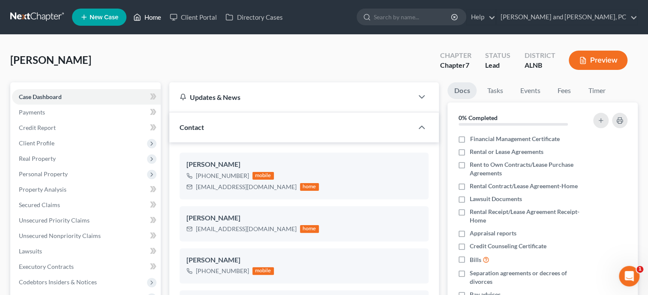
click at [159, 18] on link "Home" at bounding box center [147, 16] width 36 height 15
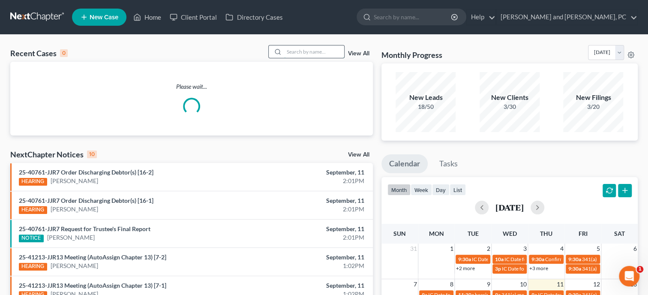
click at [297, 48] on input "search" at bounding box center [314, 51] width 60 height 12
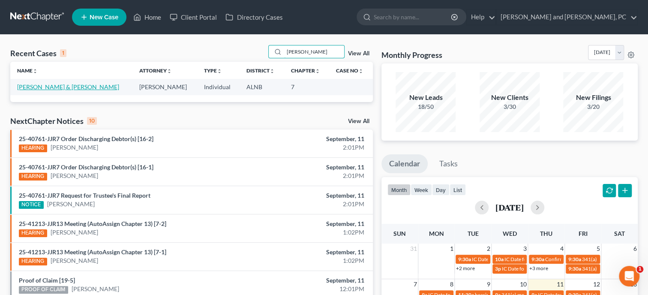
type input "[PERSON_NAME]"
click at [47, 85] on link "[PERSON_NAME] & [PERSON_NAME]" at bounding box center [68, 86] width 102 height 7
select select "6"
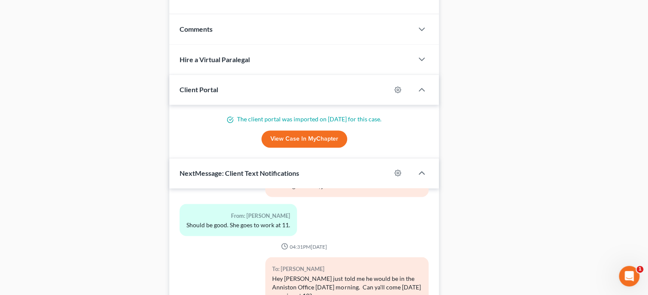
scroll to position [786, 0]
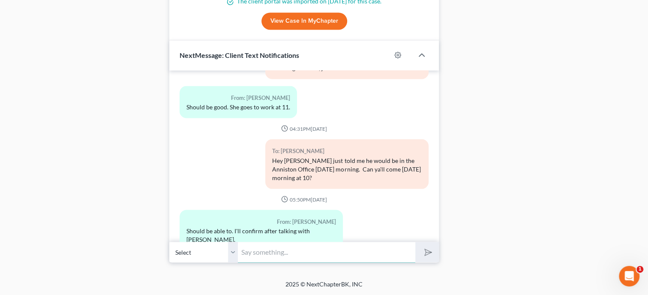
click at [285, 246] on input "text" at bounding box center [326, 251] width 177 height 21
click at [415, 242] on button "submit" at bounding box center [427, 252] width 24 height 20
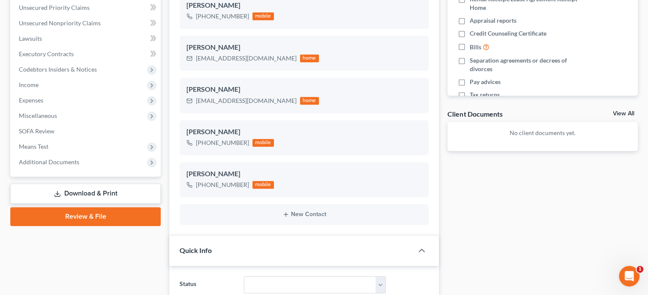
scroll to position [36, 0]
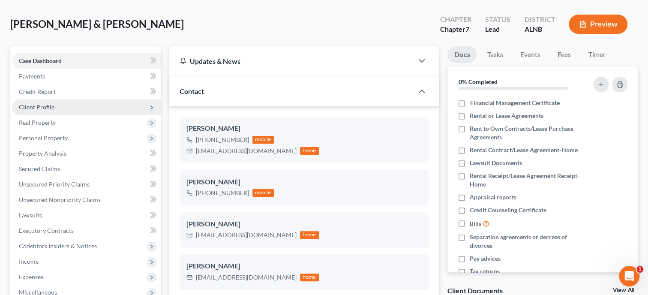
click at [47, 108] on span "Client Profile" at bounding box center [37, 106] width 36 height 7
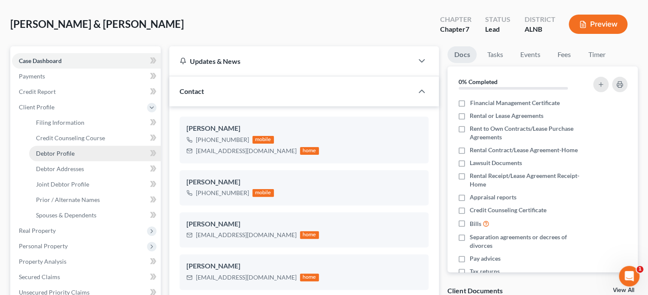
click at [60, 153] on span "Debtor Profile" at bounding box center [55, 153] width 39 height 7
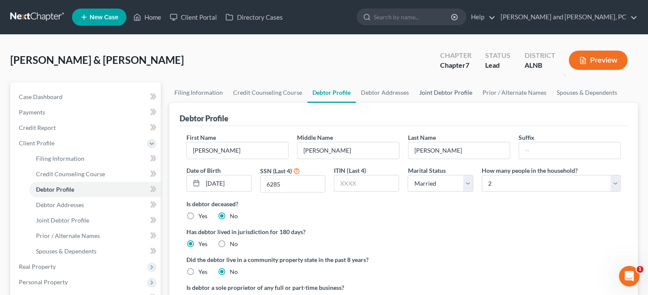
click at [431, 91] on link "Joint Debtor Profile" at bounding box center [445, 92] width 63 height 21
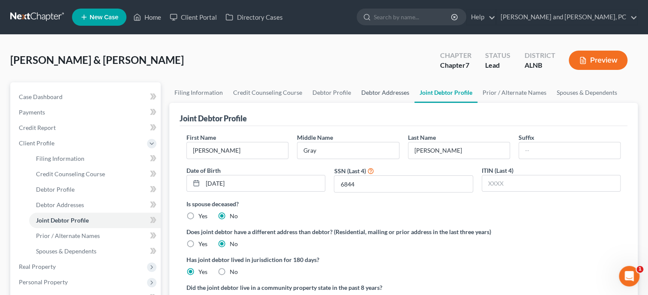
click at [390, 89] on link "Debtor Addresses" at bounding box center [385, 92] width 58 height 21
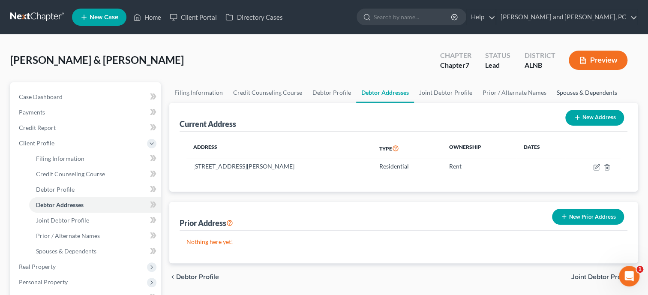
click at [577, 95] on link "Spouses & Dependents" at bounding box center [587, 92] width 71 height 21
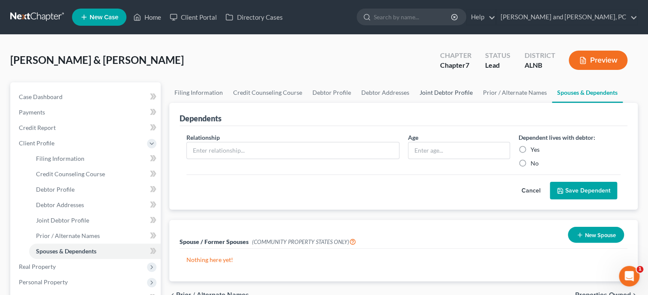
click at [428, 94] on link "Joint Debtor Profile" at bounding box center [445, 92] width 63 height 21
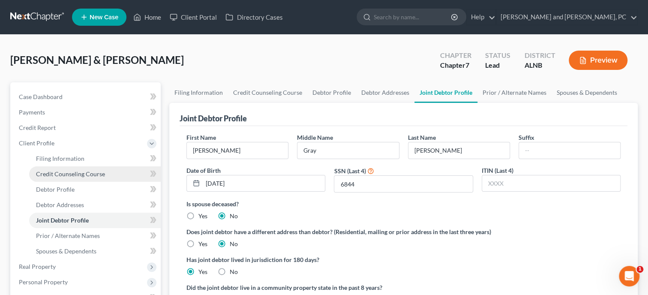
scroll to position [283, 0]
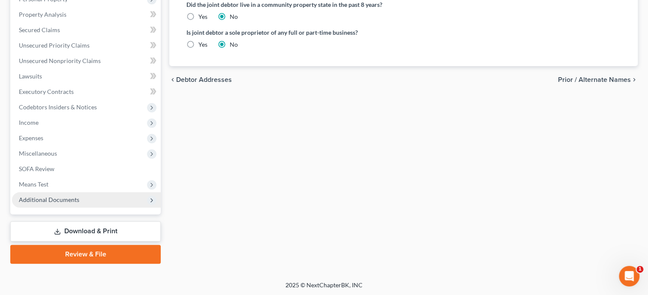
click at [64, 196] on span "Additional Documents" at bounding box center [49, 199] width 60 height 7
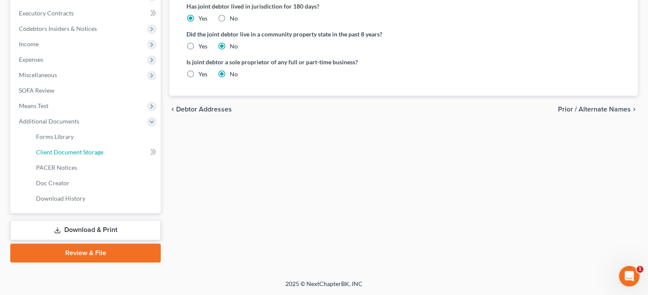
scroll to position [175, 0]
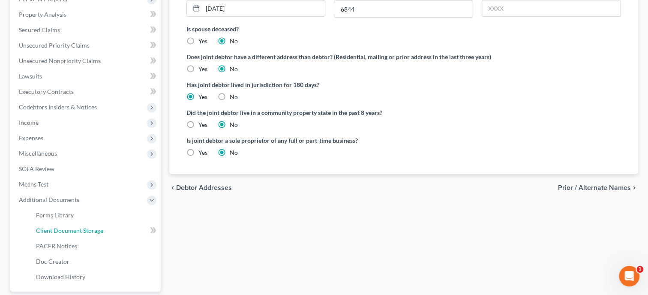
click at [78, 229] on span "Client Document Storage" at bounding box center [69, 230] width 67 height 7
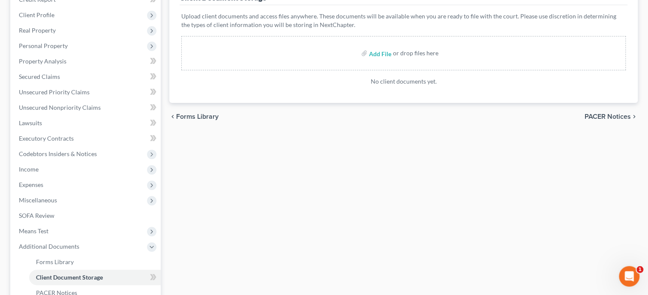
scroll to position [252, 0]
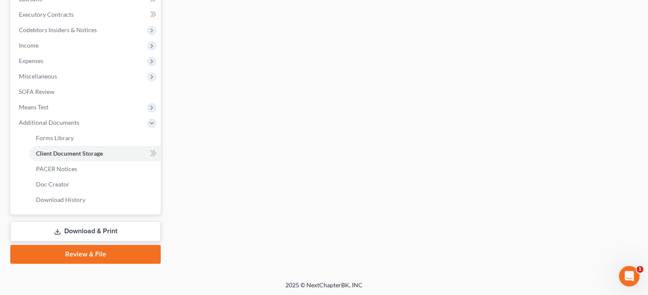
click at [75, 228] on link "Download & Print" at bounding box center [85, 231] width 150 height 20
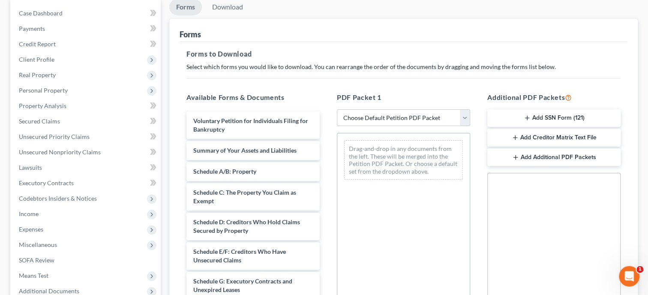
scroll to position [88, 0]
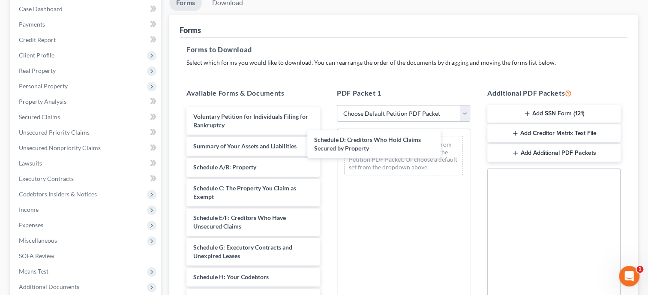
drag, startPoint x: 243, startPoint y: 217, endPoint x: 385, endPoint y: 175, distance: 147.5
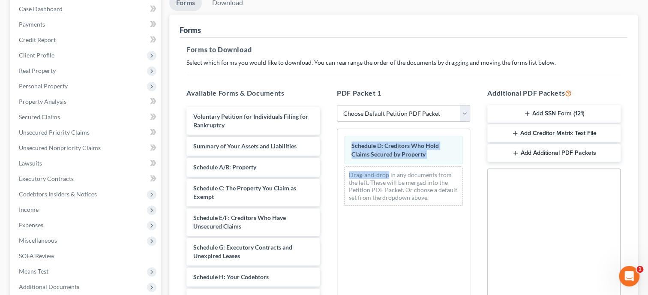
click at [327, 171] on div "Voluntary Petition for Individuals Filing for Bankruptcy Summary of Your Assets…" at bounding box center [253, 223] width 147 height 236
click at [370, 213] on div "Schedule D: Creditors Who Hold Claims Secured by Property Drag-and-drop in any …" at bounding box center [403, 247] width 133 height 236
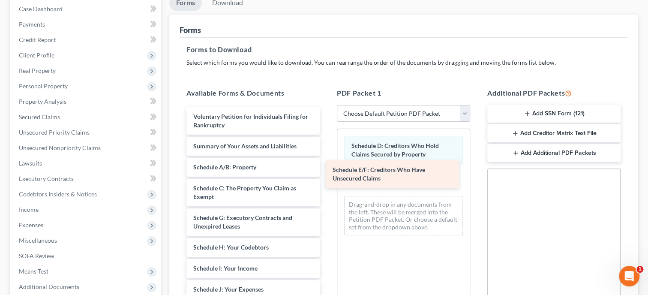
drag, startPoint x: 267, startPoint y: 232, endPoint x: 411, endPoint y: 184, distance: 152.1
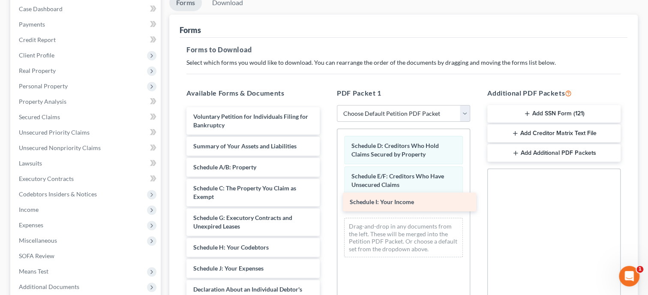
drag, startPoint x: 246, startPoint y: 265, endPoint x: 402, endPoint y: 200, distance: 169.5
click at [327, 200] on div "Schedule I: Your Income Voluntary Petition for Individuals Filing for Bankruptc…" at bounding box center [253, 297] width 147 height 381
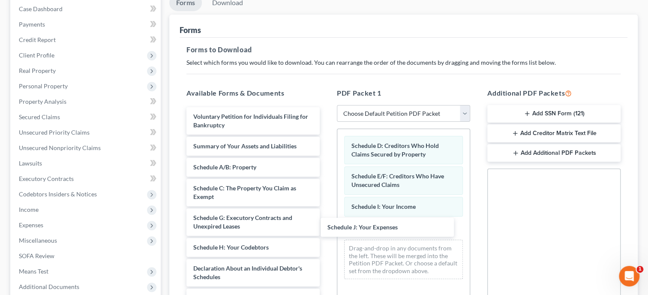
drag, startPoint x: 234, startPoint y: 270, endPoint x: 476, endPoint y: 230, distance: 245.1
click at [327, 228] on div "Schedule J: Your Expenses Voluntary Petition for Individuals Filing for Bankrup…" at bounding box center [253, 287] width 147 height 360
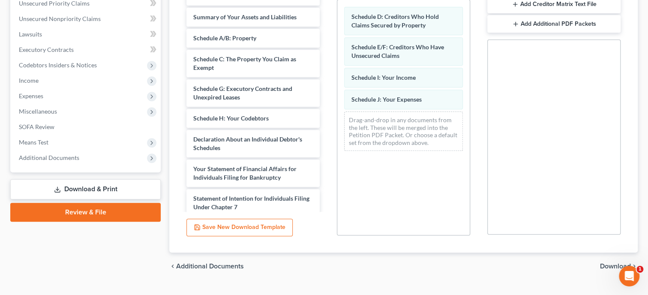
scroll to position [234, 0]
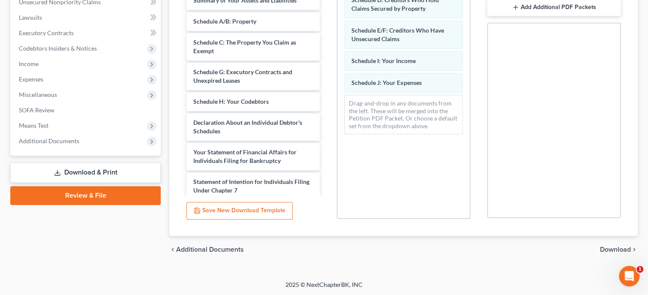
click at [626, 251] on span "Download" at bounding box center [615, 249] width 31 height 7
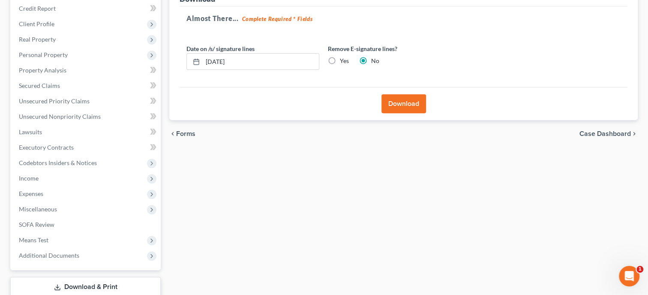
scroll to position [42, 0]
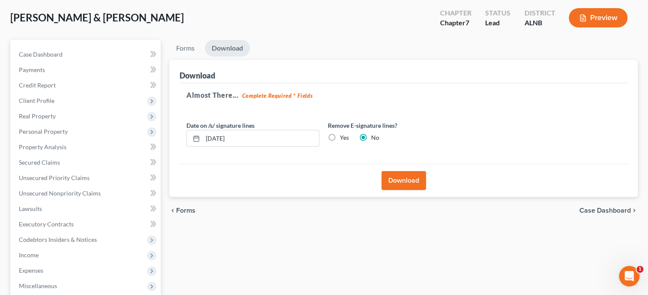
click at [410, 182] on button "Download" at bounding box center [403, 180] width 45 height 19
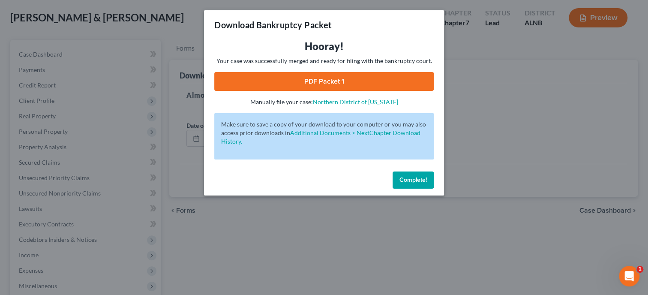
click at [342, 78] on link "PDF Packet 1" at bounding box center [323, 81] width 219 height 19
click at [403, 178] on span "Complete!" at bounding box center [412, 179] width 27 height 7
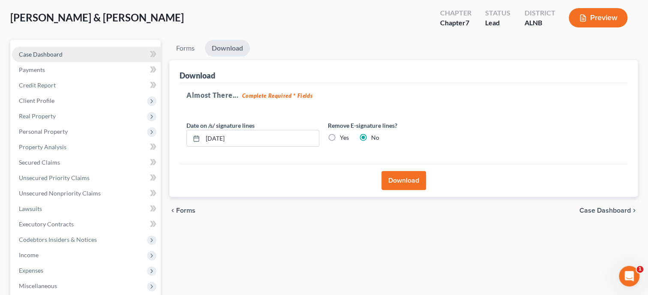
click at [56, 49] on link "Case Dashboard" at bounding box center [86, 54] width 149 height 15
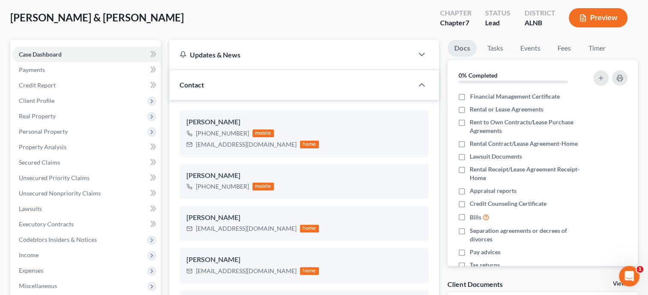
scroll to position [990, 0]
